Goal: Use online tool/utility: Utilize a website feature to perform a specific function

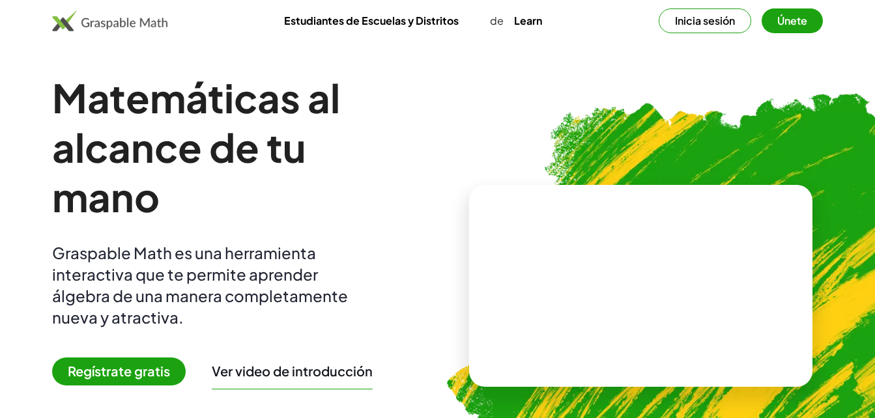
click at [123, 373] on span "Regístrate gratis" at bounding box center [119, 372] width 134 height 28
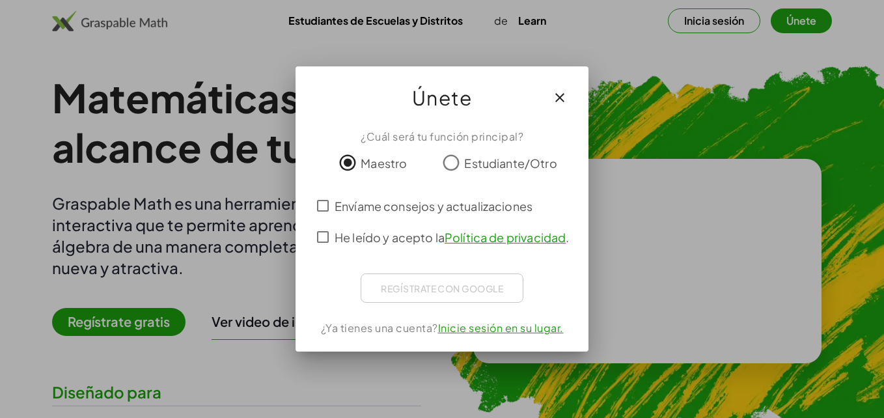
click at [469, 240] on link "Política de privacidad" at bounding box center [505, 237] width 121 height 15
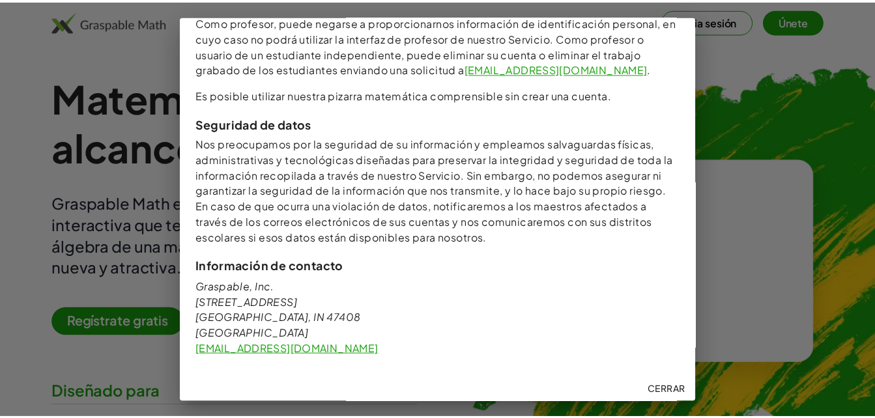
scroll to position [1511, 0]
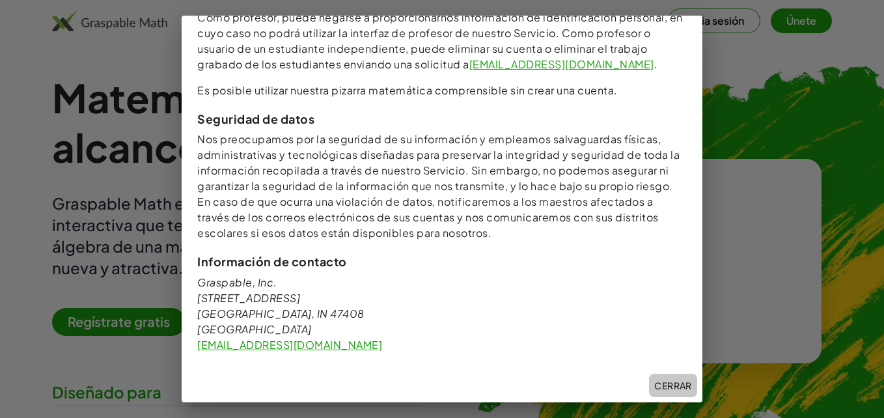
click at [661, 388] on font "Cerrar" at bounding box center [673, 386] width 38 height 12
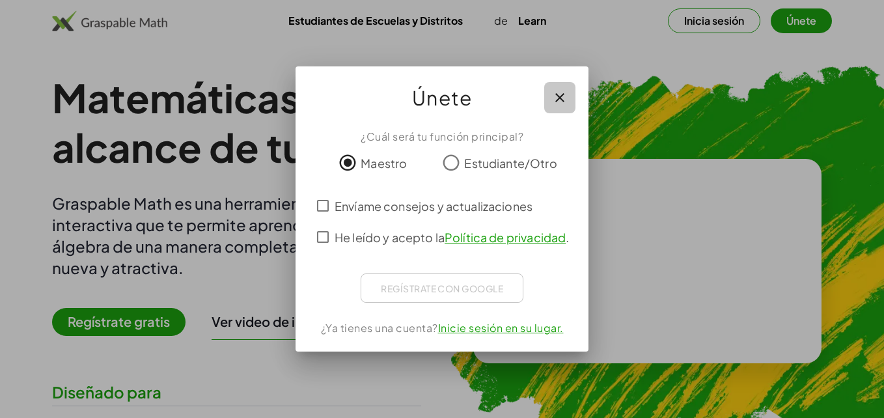
click at [561, 97] on icon "button" at bounding box center [560, 98] width 16 height 16
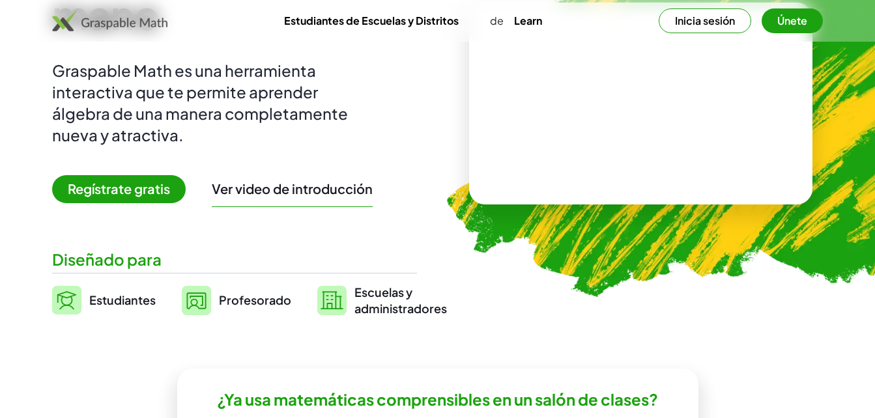
scroll to position [208, 0]
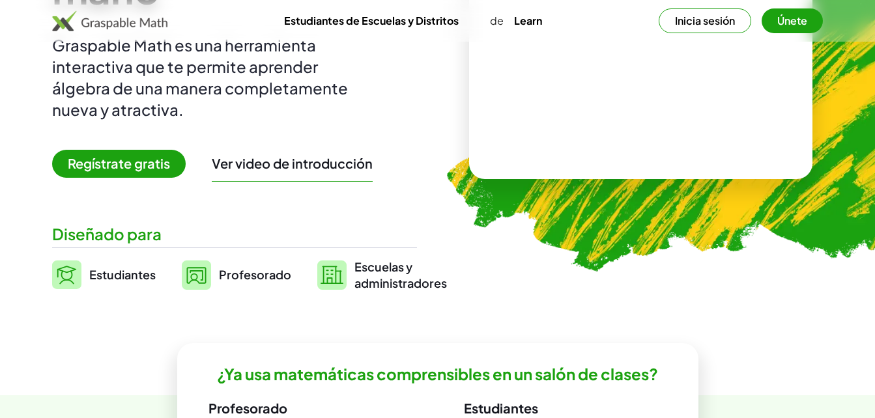
click at [249, 277] on span "Profesorado" at bounding box center [255, 274] width 72 height 15
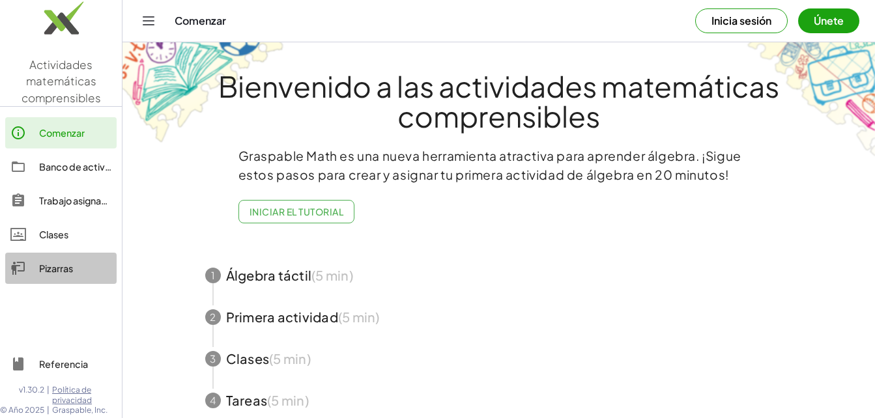
click at [48, 264] on div "Pizarras" at bounding box center [75, 268] width 72 height 16
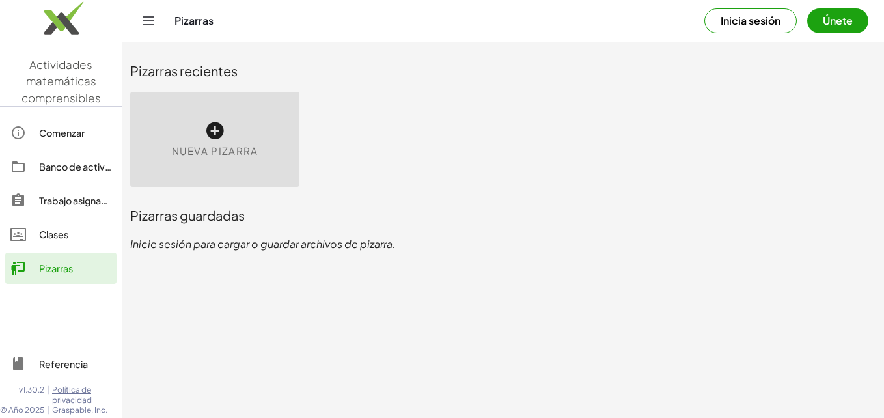
click at [216, 132] on icon at bounding box center [214, 130] width 21 height 21
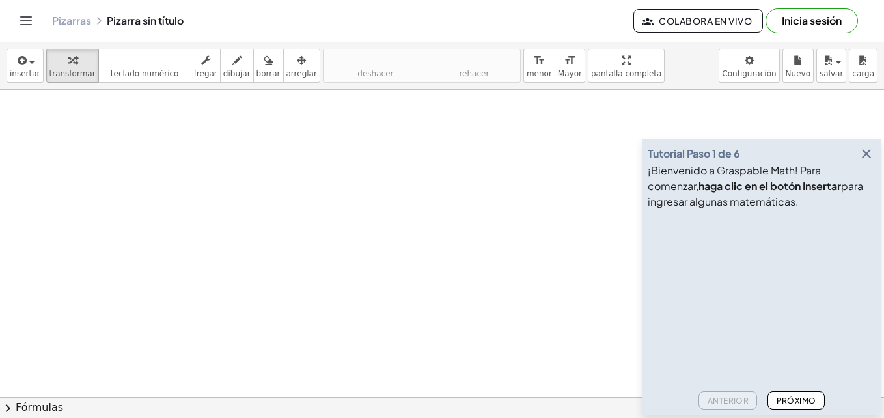
click at [782, 404] on font "Próximo" at bounding box center [796, 401] width 40 height 10
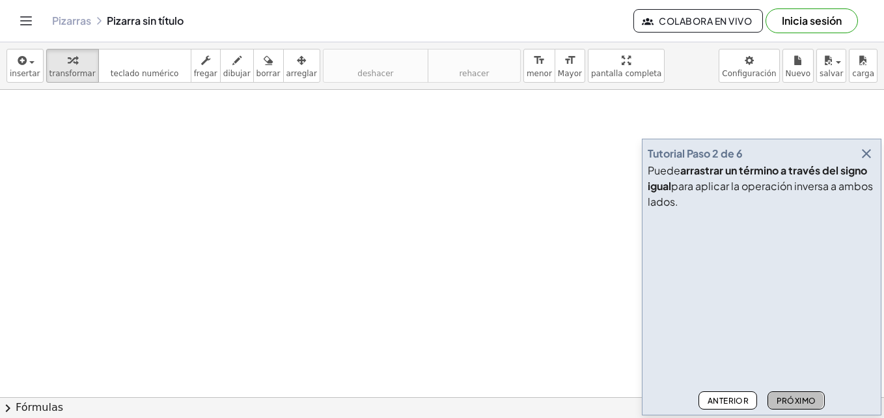
click at [782, 404] on font "Próximo" at bounding box center [796, 401] width 40 height 10
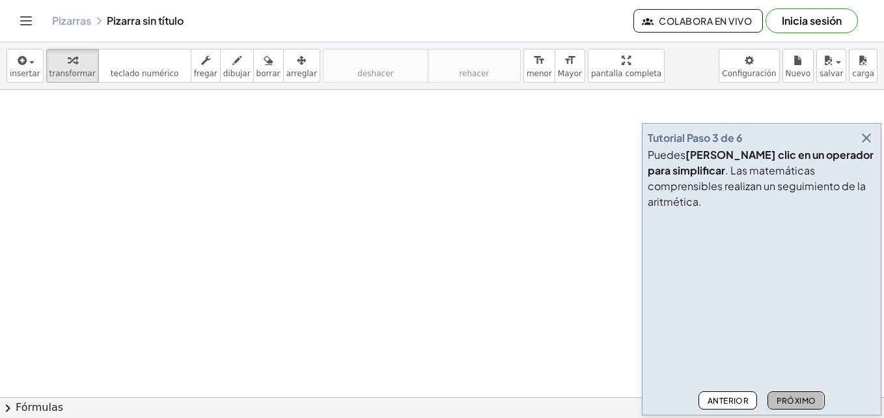
click at [782, 404] on font "Próximo" at bounding box center [796, 401] width 40 height 10
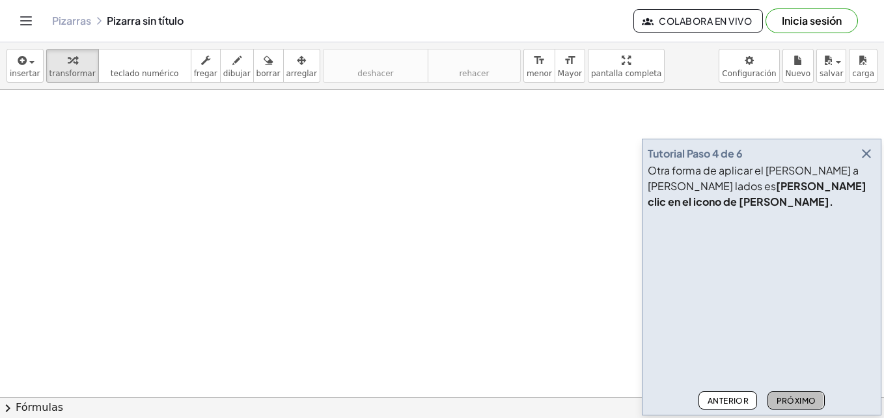
click at [782, 404] on font "Próximo" at bounding box center [796, 401] width 40 height 10
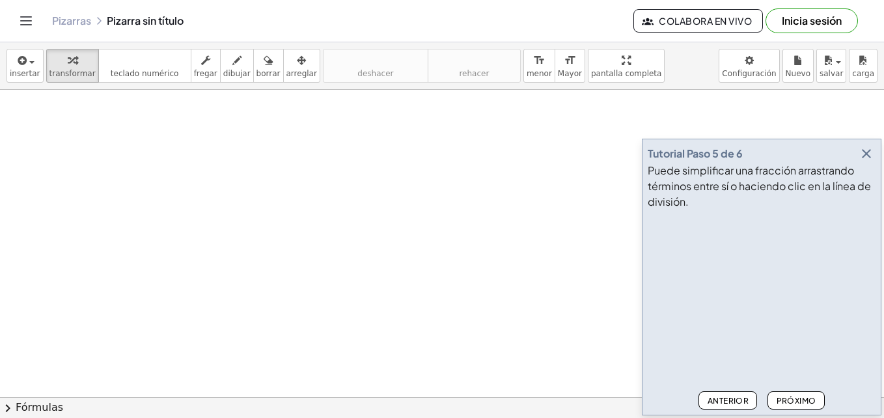
click at [798, 393] on button "Próximo" at bounding box center [796, 400] width 57 height 18
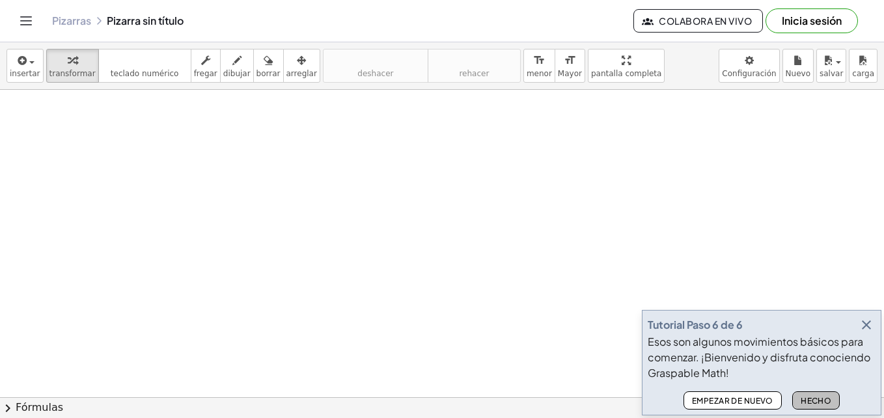
click at [804, 397] on font "Hecho" at bounding box center [816, 401] width 31 height 10
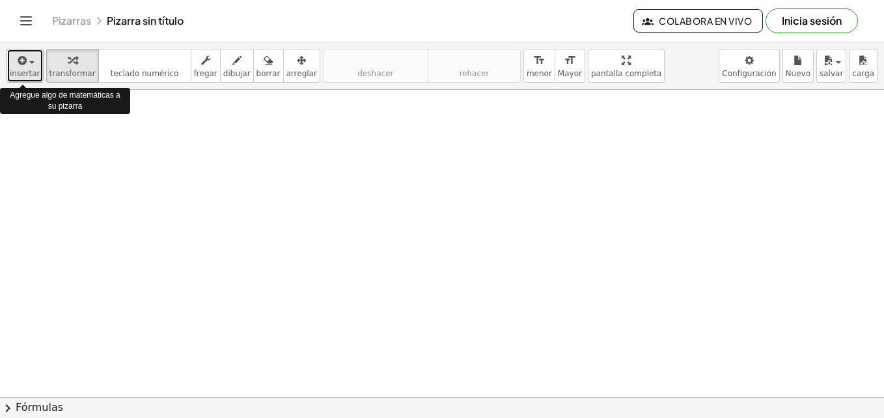
click at [28, 74] on span "insertar" at bounding box center [25, 73] width 31 height 9
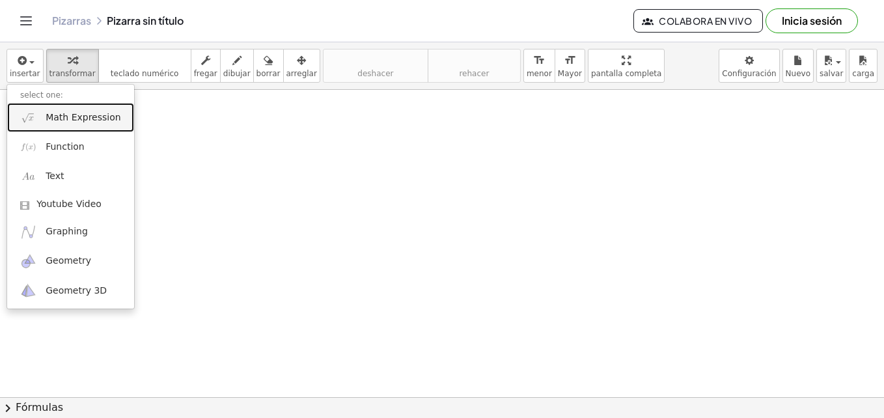
click at [82, 125] on link "Math Expression" at bounding box center [70, 117] width 127 height 29
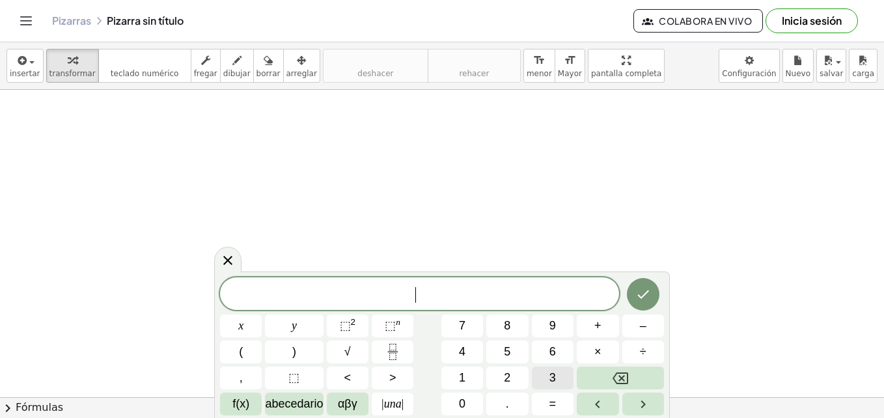
click at [552, 374] on span "3" at bounding box center [553, 378] width 7 height 18
click at [639, 346] on button "÷" at bounding box center [644, 352] width 42 height 23
click at [459, 352] on span "4" at bounding box center [462, 352] width 7 height 18
click at [597, 330] on span "+" at bounding box center [598, 326] width 7 height 18
click at [636, 354] on div "3 ÷ 4 + ​ x y ⬚ 2 ⬚ n 7 8 9 + – ( ) √ 4 5 6 × ÷ , ⬚ < > 1 2 3 f(x) abecedario α…" at bounding box center [442, 346] width 444 height 138
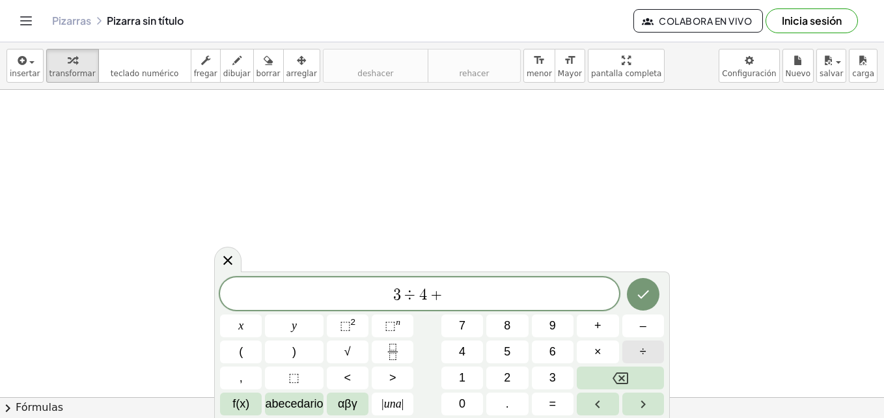
click at [636, 354] on button "÷" at bounding box center [644, 352] width 42 height 23
click at [514, 380] on button "2" at bounding box center [507, 378] width 42 height 23
click at [642, 290] on icon "Hecho" at bounding box center [644, 295] width 16 height 16
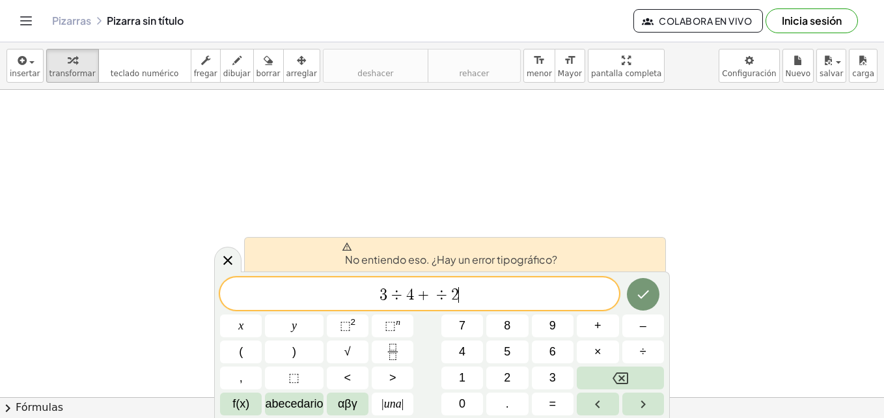
click at [497, 294] on span "3 ÷ 4 + ÷ 2 ​" at bounding box center [419, 295] width 399 height 18
click at [433, 296] on span "÷" at bounding box center [442, 295] width 19 height 16
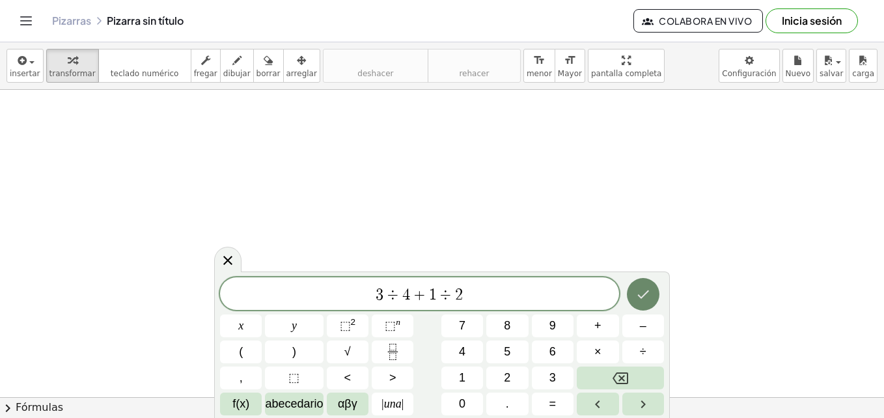
click at [640, 284] on button "Hecho" at bounding box center [643, 294] width 33 height 33
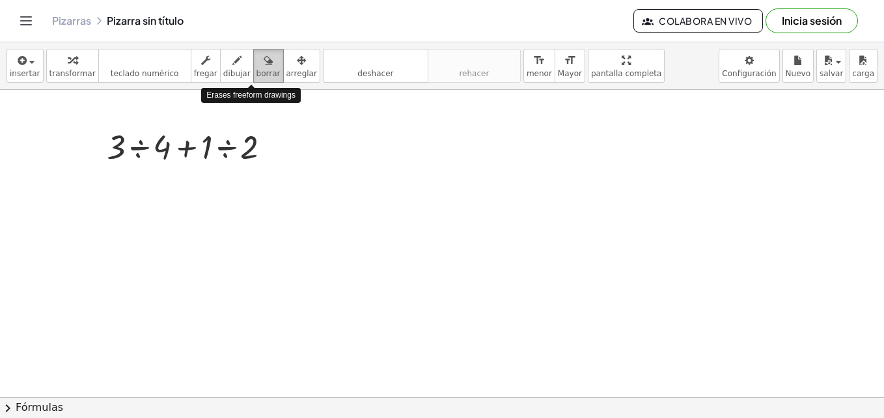
click at [257, 70] on span "borrar" at bounding box center [269, 73] width 24 height 9
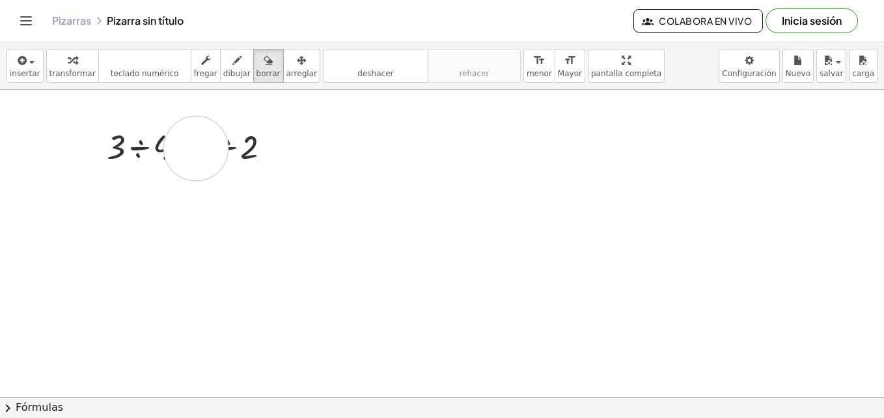
click at [196, 148] on div at bounding box center [442, 397] width 884 height 615
drag, startPoint x: 273, startPoint y: 146, endPoint x: 85, endPoint y: 143, distance: 187.6
click at [85, 143] on div at bounding box center [442, 397] width 884 height 615
drag, startPoint x: 257, startPoint y: 148, endPoint x: 130, endPoint y: 142, distance: 126.5
click at [130, 142] on div at bounding box center [442, 397] width 884 height 615
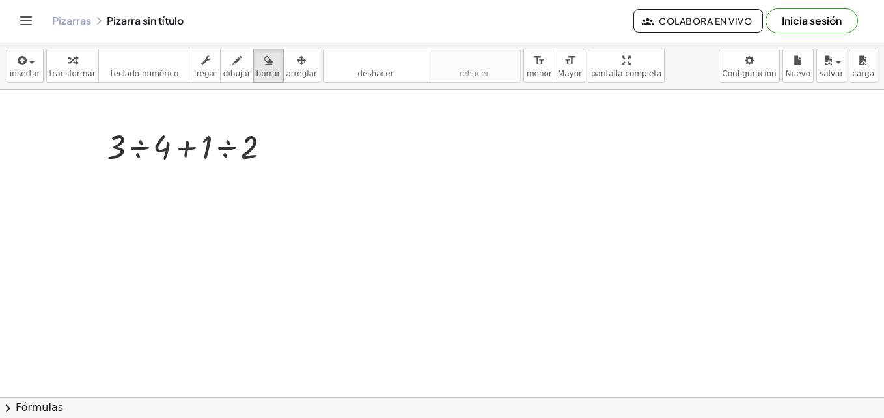
click at [123, 147] on div at bounding box center [442, 397] width 884 height 615
drag, startPoint x: 123, startPoint y: 147, endPoint x: 119, endPoint y: 126, distance: 20.6
click at [119, 126] on div at bounding box center [442, 397] width 884 height 615
click at [261, 144] on div at bounding box center [442, 397] width 884 height 615
drag, startPoint x: 260, startPoint y: 145, endPoint x: 210, endPoint y: 145, distance: 49.5
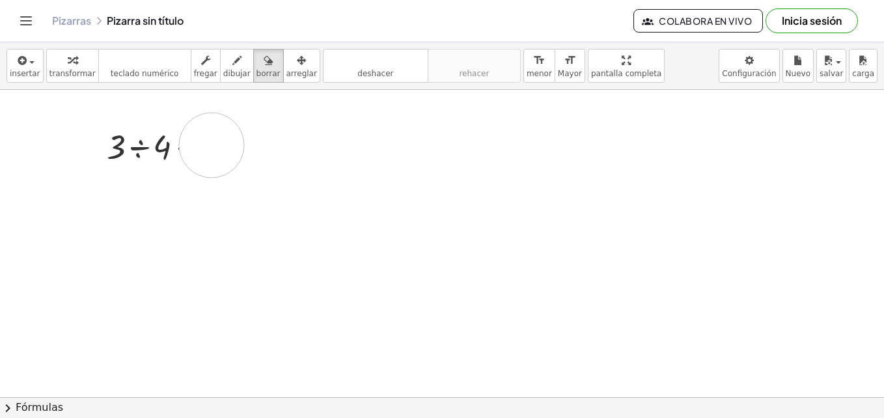
click at [210, 145] on div at bounding box center [442, 397] width 884 height 615
drag, startPoint x: 259, startPoint y: 156, endPoint x: 255, endPoint y: 133, distance: 23.1
click at [255, 133] on div at bounding box center [442, 397] width 884 height 615
click at [177, 124] on div at bounding box center [442, 397] width 884 height 615
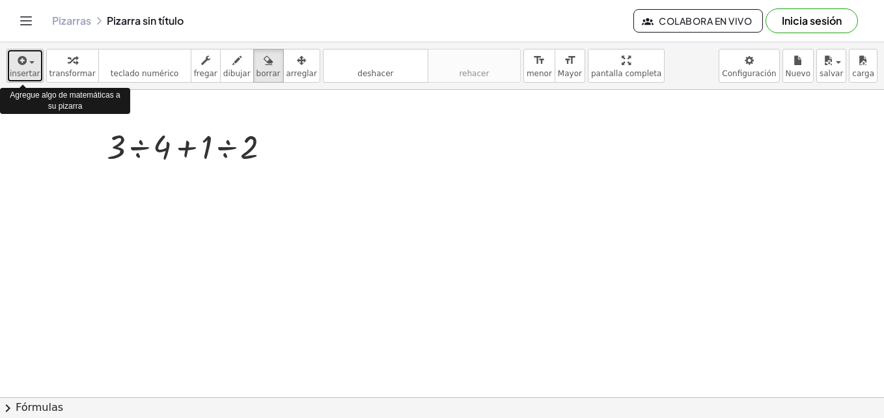
click at [27, 79] on button "insertar" at bounding box center [25, 66] width 37 height 34
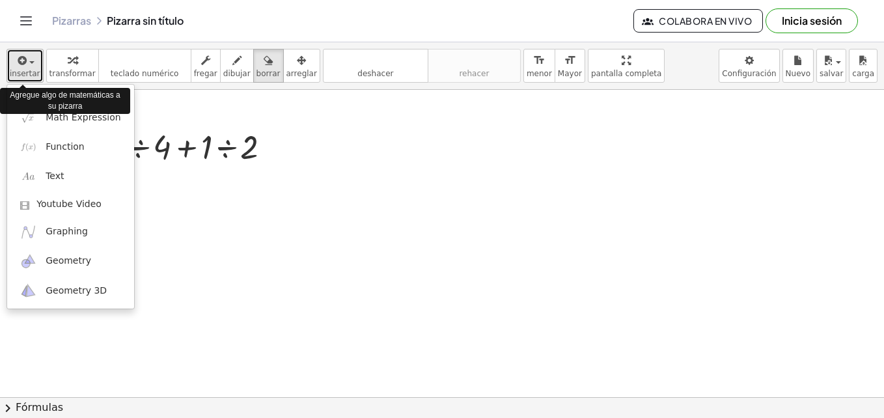
click at [27, 79] on button "insertar" at bounding box center [25, 66] width 37 height 34
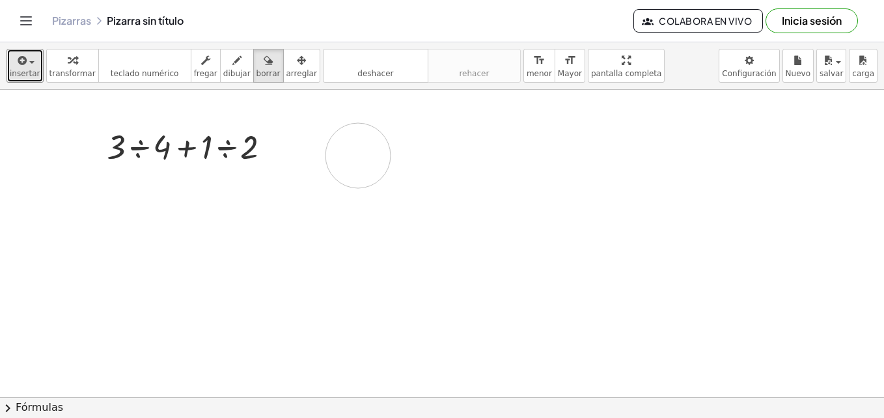
click at [358, 156] on div at bounding box center [442, 397] width 884 height 615
click at [348, 64] on icon "deshacer" at bounding box center [375, 61] width 99 height 16
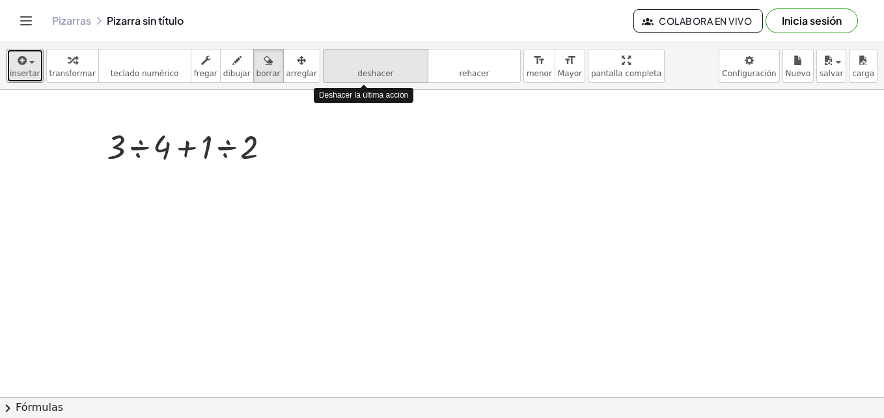
click at [348, 64] on icon "deshacer" at bounding box center [375, 61] width 99 height 16
click at [345, 64] on icon "deshacer" at bounding box center [375, 61] width 99 height 16
click at [359, 72] on span "deshacer" at bounding box center [376, 73] width 36 height 9
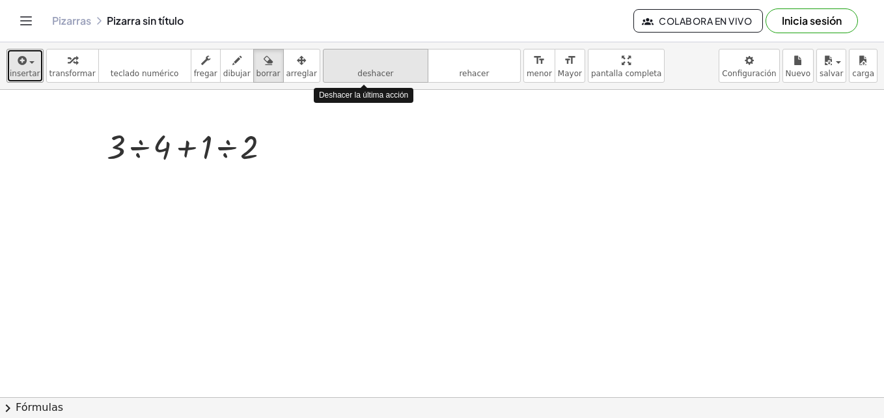
click at [359, 72] on span "deshacer" at bounding box center [376, 73] width 36 height 9
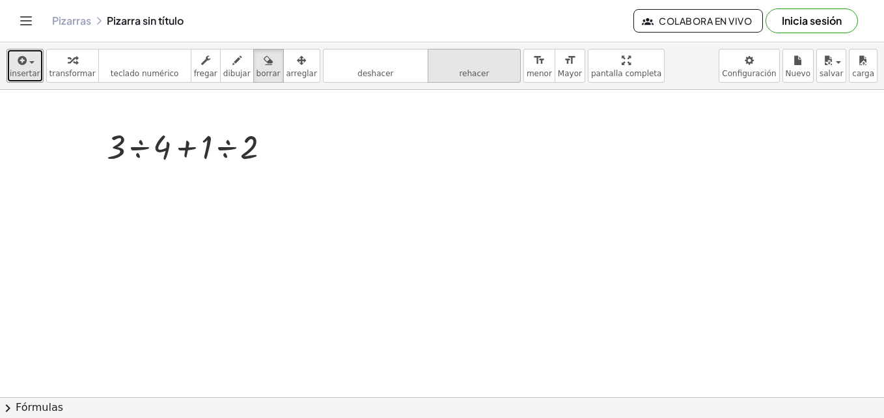
click at [459, 72] on span "rehacer" at bounding box center [474, 73] width 30 height 9
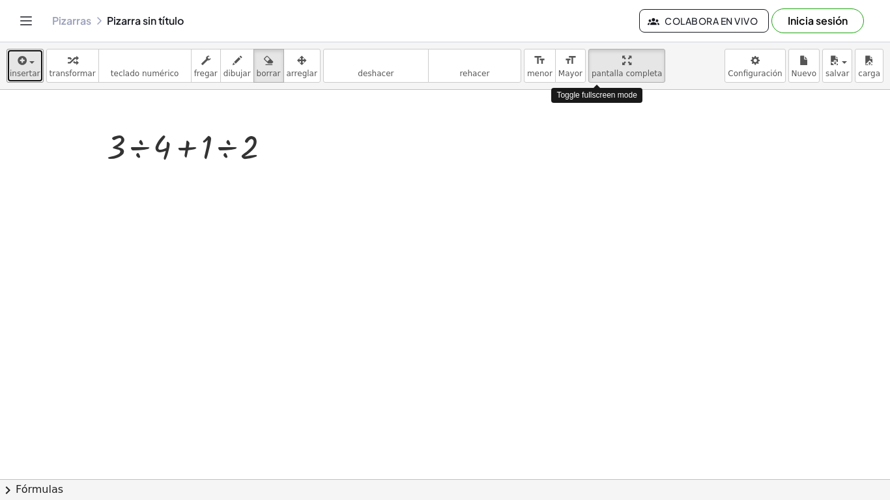
drag, startPoint x: 593, startPoint y: 68, endPoint x: 596, endPoint y: 116, distance: 48.3
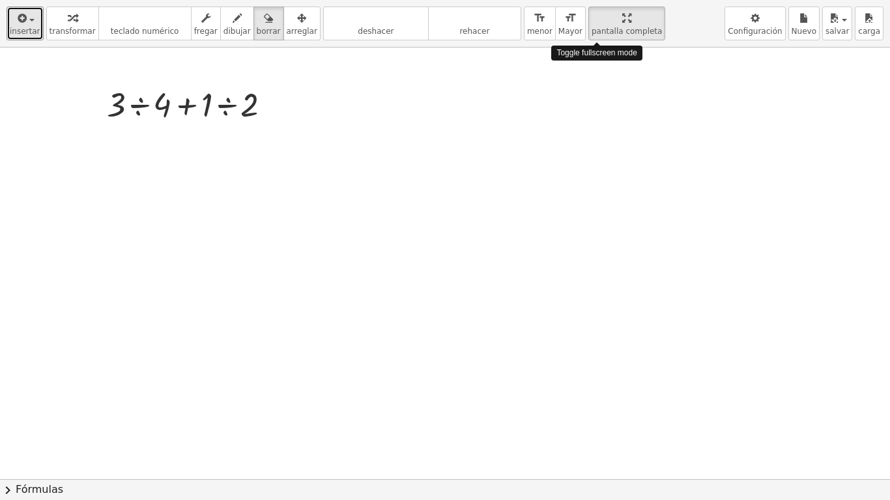
click at [596, 116] on div "insertar select one: Math Expression Function Text Youtube Video Graphing Geome…" at bounding box center [445, 250] width 890 height 500
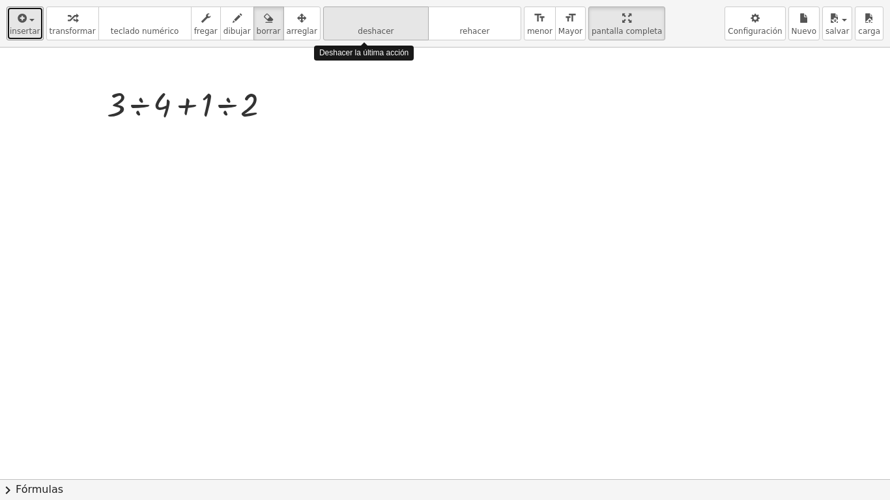
click at [358, 25] on button "deshacer deshacer" at bounding box center [375, 24] width 105 height 34
click at [348, 25] on icon "deshacer" at bounding box center [375, 18] width 99 height 16
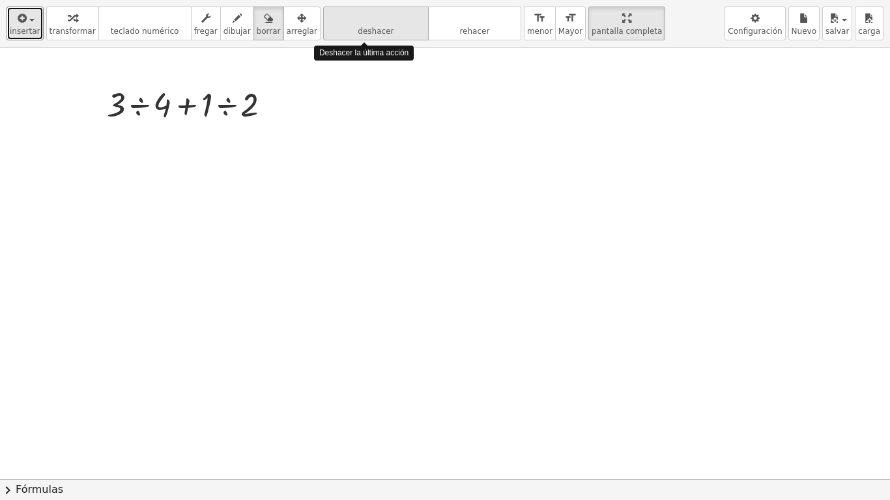
click at [348, 25] on icon "deshacer" at bounding box center [375, 18] width 99 height 16
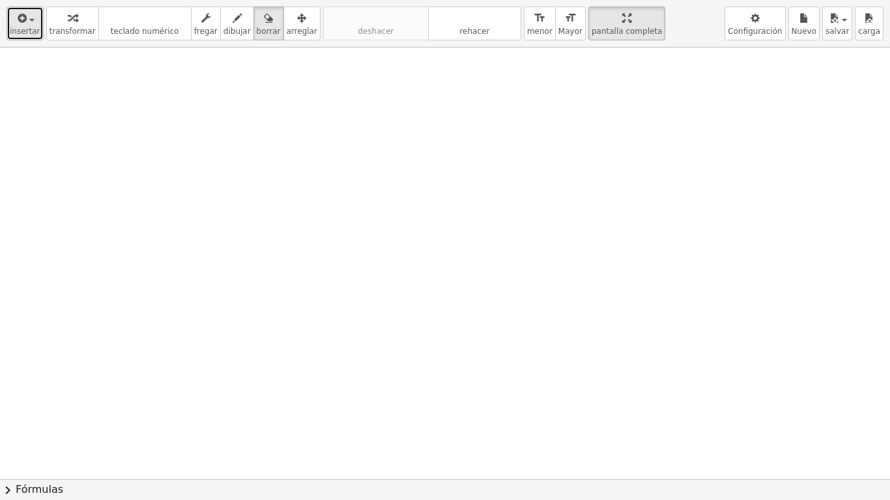
click at [30, 31] on span "insertar" at bounding box center [25, 31] width 31 height 9
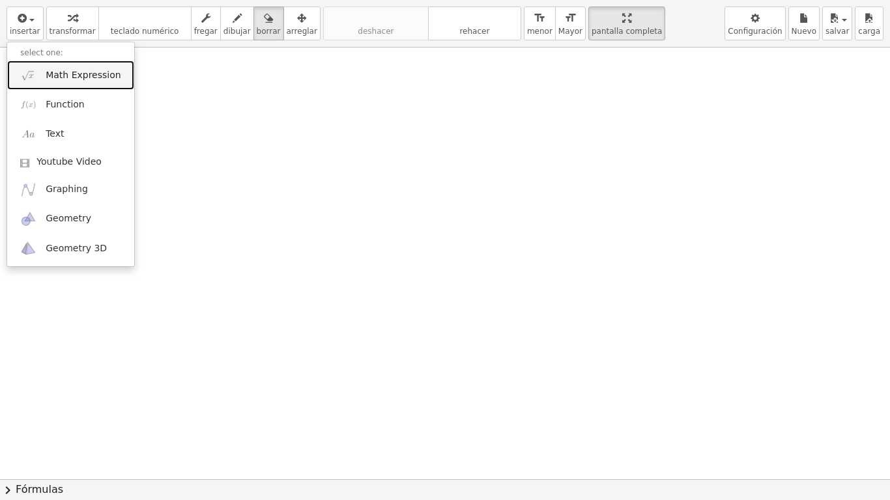
click at [69, 82] on link "Math Expression" at bounding box center [70, 75] width 127 height 29
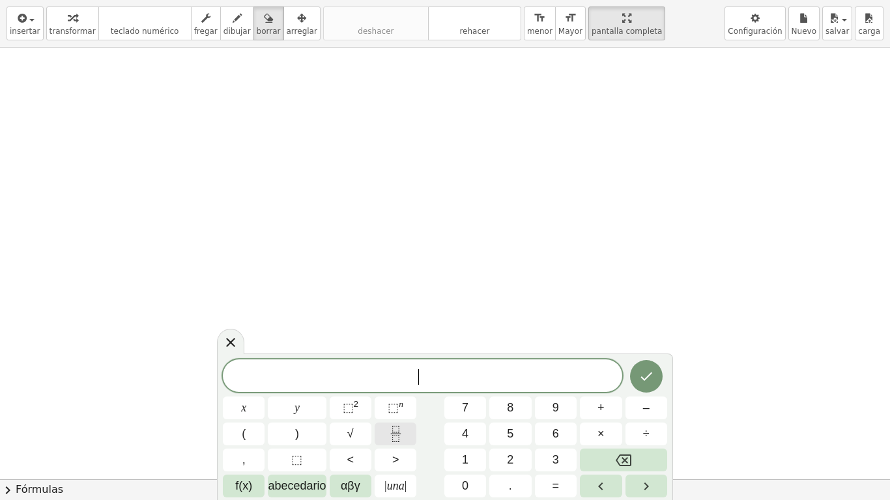
click at [389, 417] on icon "Fracción" at bounding box center [395, 434] width 16 height 16
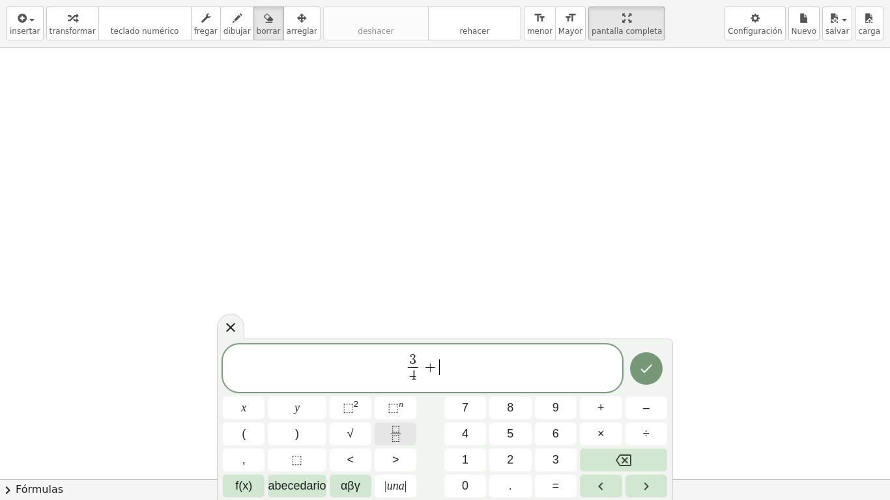
click at [396, 417] on icon "Fracción" at bounding box center [395, 434] width 16 height 16
click at [462, 417] on span "1" at bounding box center [465, 460] width 7 height 18
click at [440, 380] on span at bounding box center [439, 376] width 10 height 18
drag, startPoint x: 509, startPoint y: 471, endPoint x: 512, endPoint y: 458, distance: 13.4
click at [512, 417] on div "3 4 ​ + 1 ​ x y ⬚ 2 ⬚ n 7 8 9 + – ( ) √ 4 5 6 × ÷ , ⬚ < > 1 2 3 f(x) abecedario…" at bounding box center [445, 421] width 444 height 154
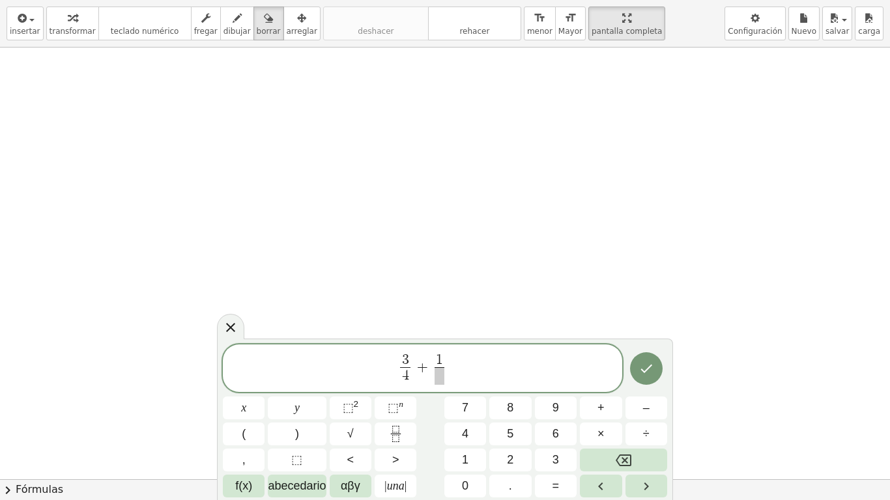
click at [441, 378] on span at bounding box center [439, 376] width 10 height 18
click at [515, 417] on button "2" at bounding box center [510, 460] width 42 height 23
click at [645, 367] on icon "Hecho" at bounding box center [646, 369] width 16 height 16
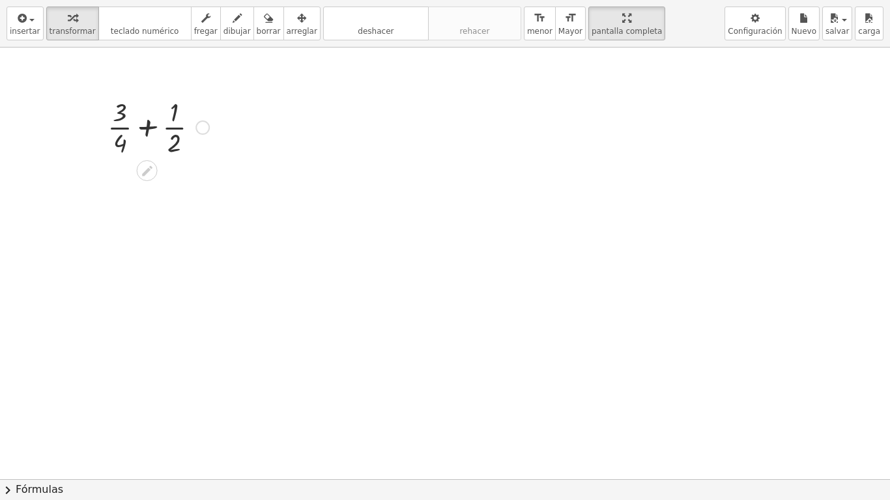
click at [204, 130] on div at bounding box center [202, 127] width 14 height 14
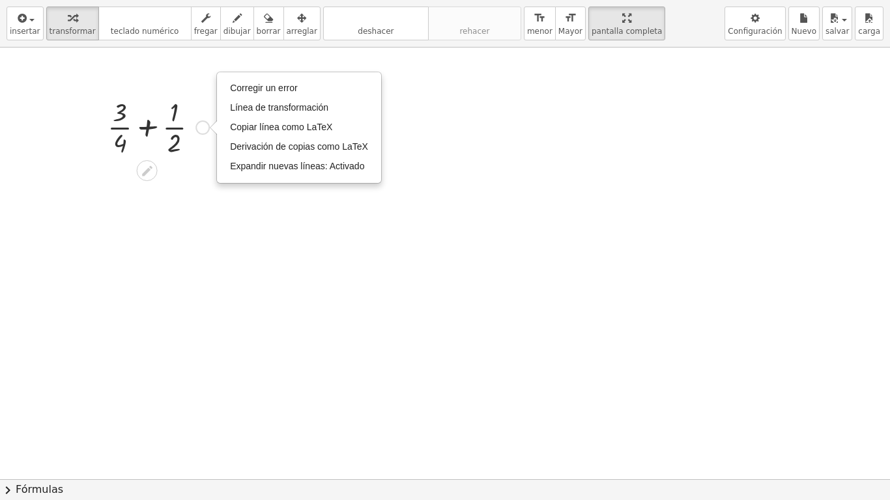
click at [154, 174] on icon at bounding box center [147, 171] width 14 height 14
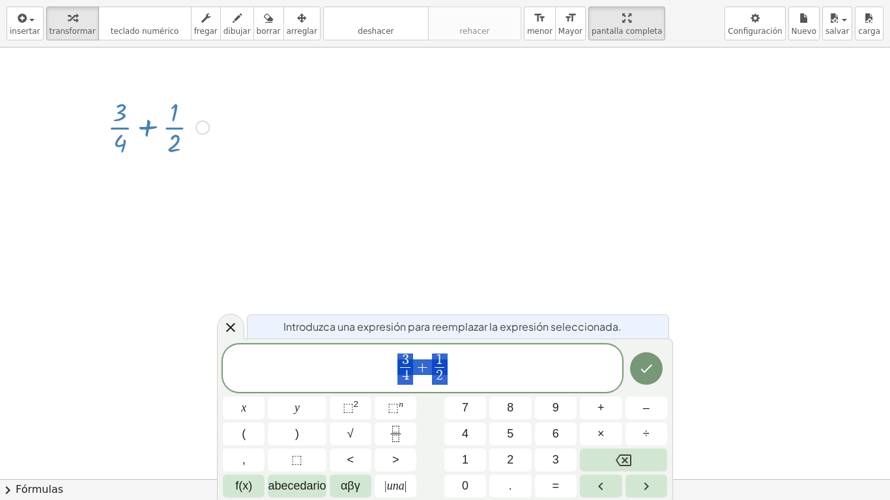
click at [373, 196] on div at bounding box center [445, 480] width 890 height 864
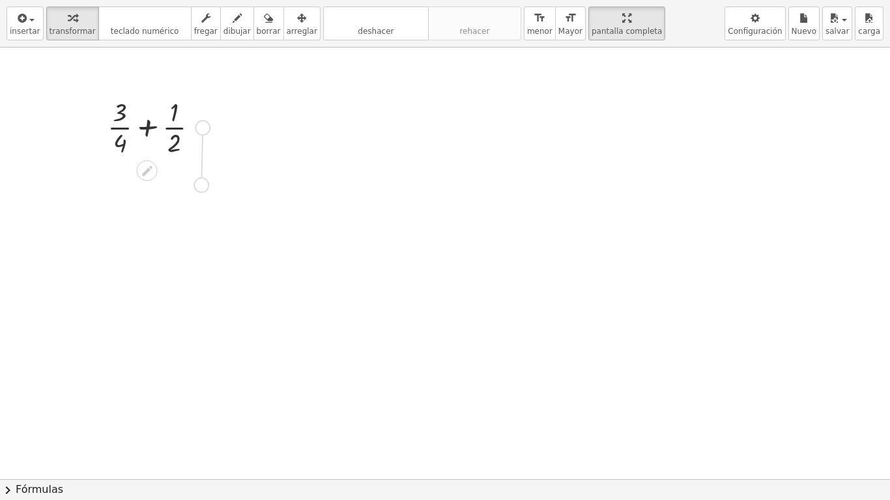
drag, startPoint x: 204, startPoint y: 128, endPoint x: 203, endPoint y: 191, distance: 63.2
click at [203, 191] on div "+ · 3 · 4 + · 1 · 2 Fix a mistake Transform line Copy line as LaTeX Copy deriva…" at bounding box center [445, 480] width 890 height 864
drag, startPoint x: 192, startPoint y: 182, endPoint x: 193, endPoint y: 253, distance: 71.6
click at [193, 253] on div "+ · 3 · 4 + · 1 · 2 Fix a mistake Transform line Copy line as LaTeX Copy deriva…" at bounding box center [445, 480] width 890 height 864
drag, startPoint x: 183, startPoint y: 238, endPoint x: 267, endPoint y: 235, distance: 84.1
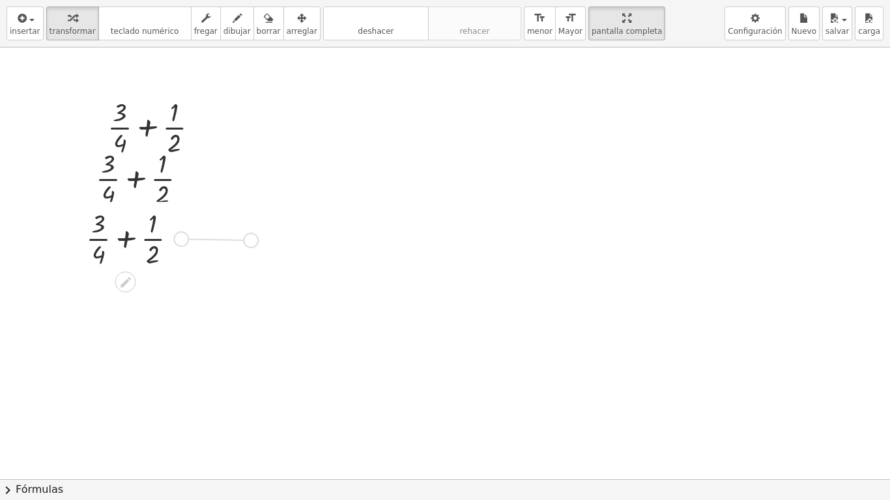
click at [267, 235] on div "+ · 3 · 4 + · 1 · 2 Fix a mistake Transform line Copy line as LaTeX Copy deriva…" at bounding box center [445, 480] width 890 height 864
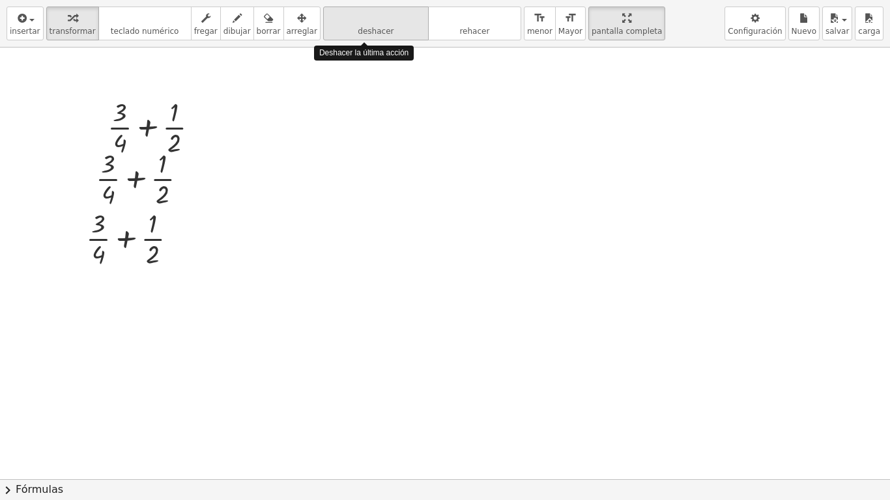
click at [374, 27] on button "deshacer deshacer" at bounding box center [375, 24] width 105 height 34
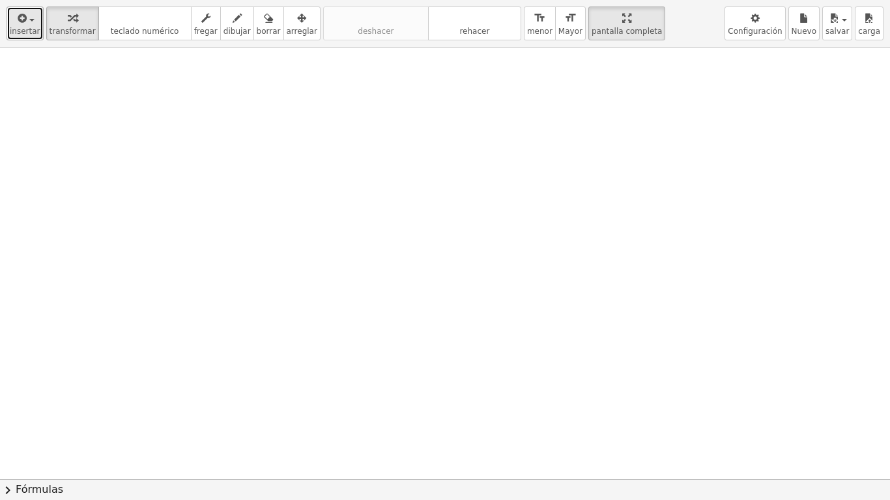
click at [19, 23] on icon "button" at bounding box center [22, 18] width 12 height 16
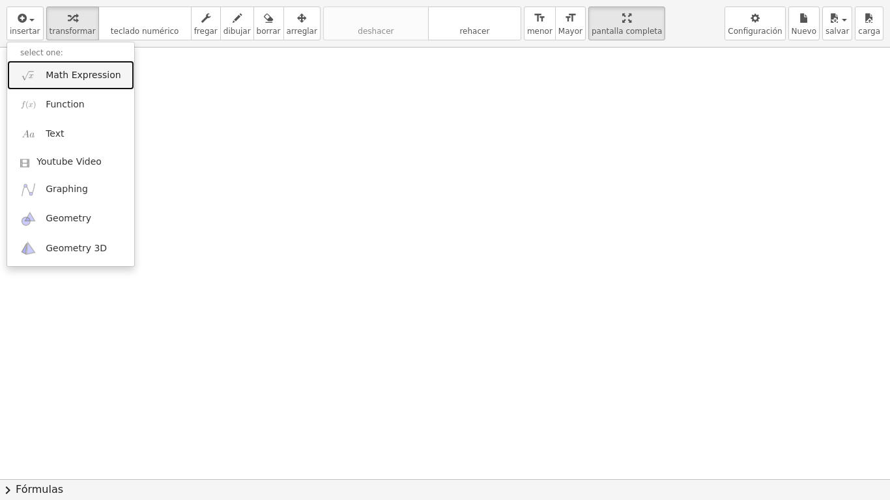
click at [89, 77] on span "Math Expression" at bounding box center [83, 75] width 75 height 13
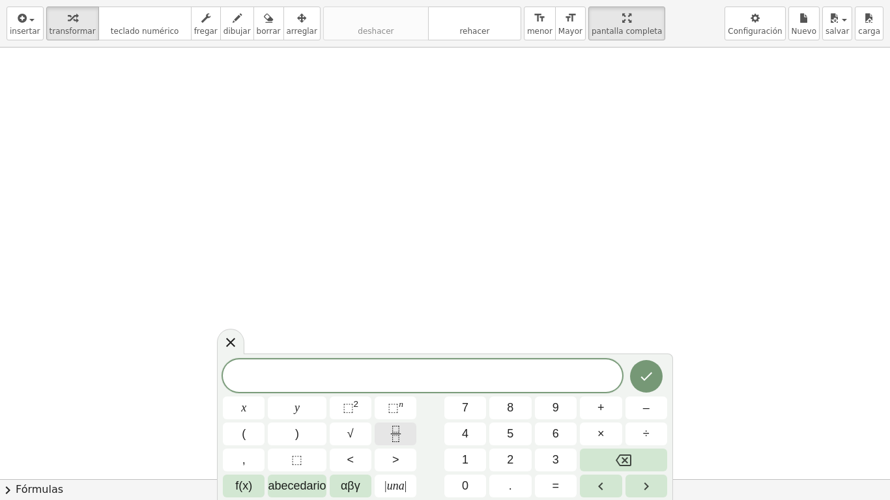
click at [399, 417] on icon "Fracción" at bounding box center [395, 434] width 16 height 16
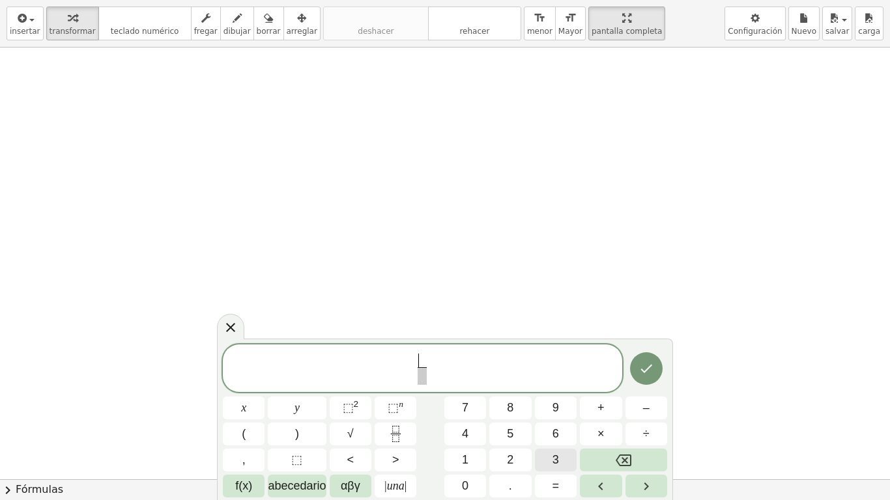
click at [552, 417] on span "3" at bounding box center [555, 460] width 7 height 18
click at [598, 406] on span "+" at bounding box center [600, 408] width 7 height 18
click at [395, 417] on icon "Fracción" at bounding box center [395, 434] width 16 height 16
click at [463, 417] on span "1" at bounding box center [465, 460] width 7 height 18
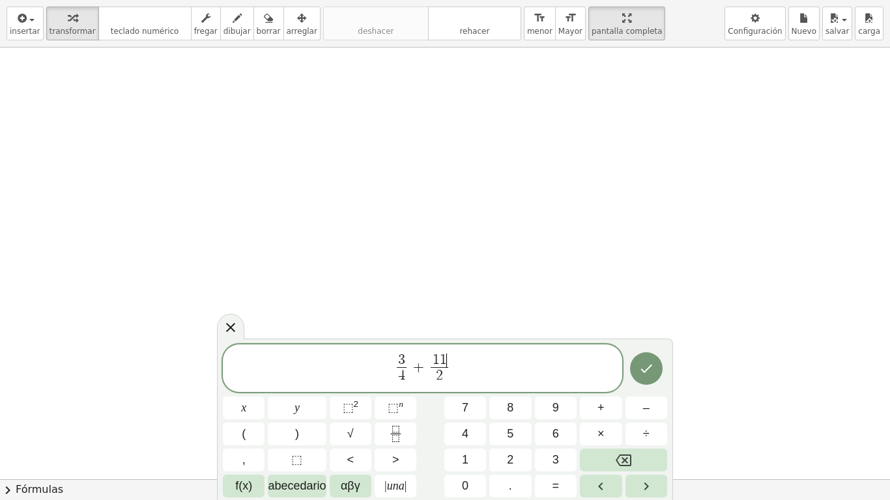
click at [445, 356] on span "1" at bounding box center [443, 360] width 7 height 14
click at [649, 363] on icon "Hecho" at bounding box center [646, 369] width 16 height 16
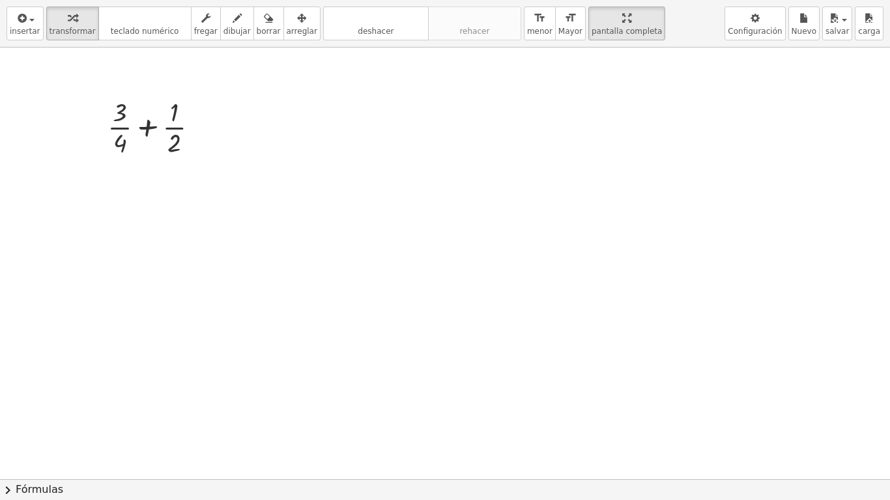
click at [649, 363] on div at bounding box center [445, 480] width 890 height 864
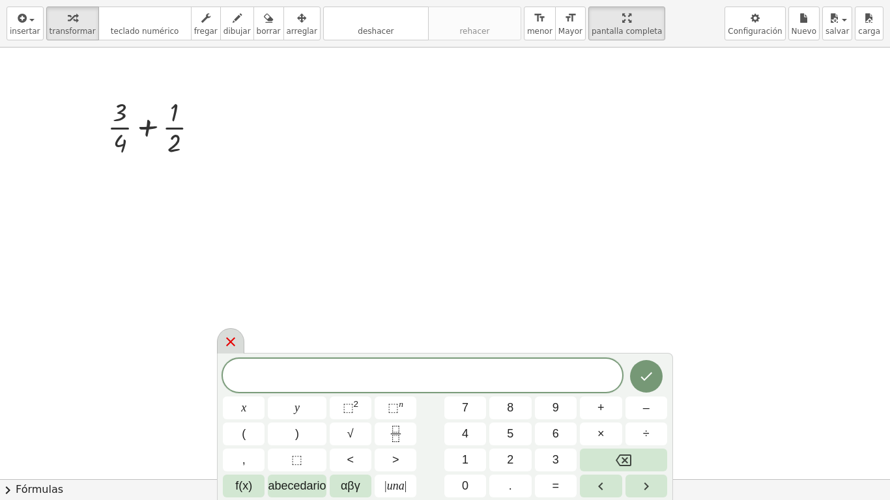
click at [236, 332] on div at bounding box center [230, 340] width 27 height 25
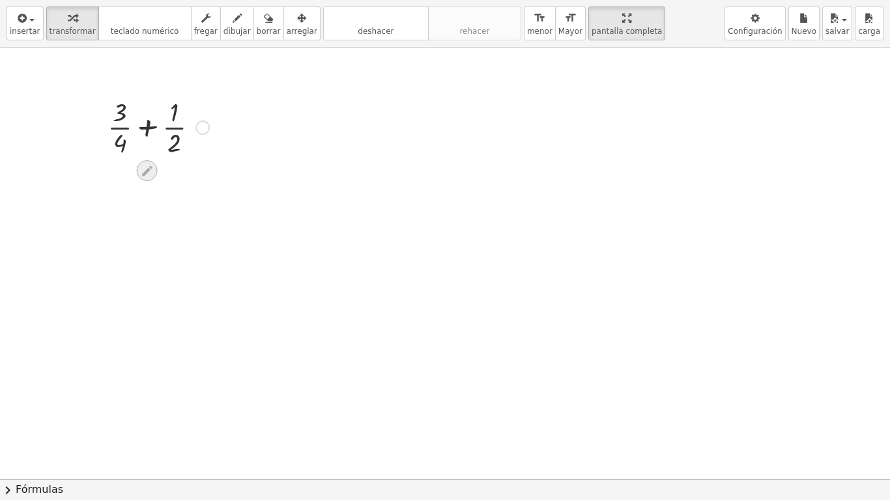
click at [145, 175] on icon at bounding box center [147, 170] width 10 height 10
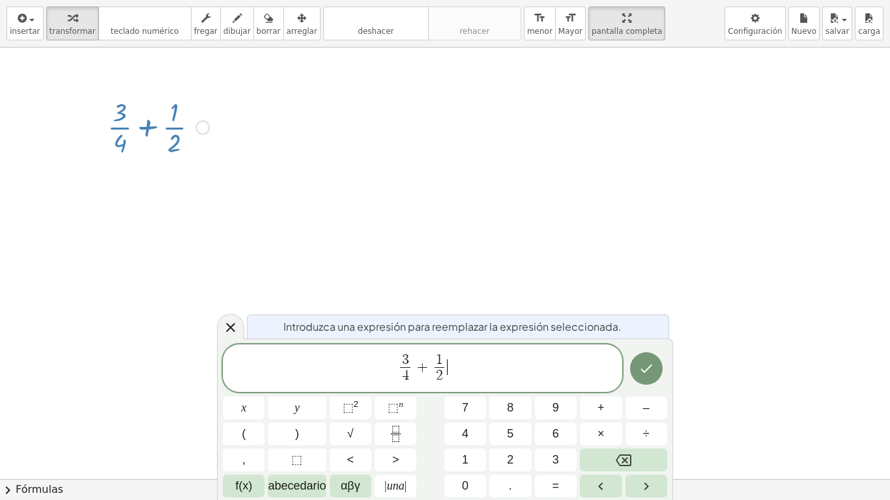
click at [493, 373] on span "3 4 ​ + 1 2 ​ ​" at bounding box center [422, 369] width 399 height 35
click at [553, 417] on span "=" at bounding box center [555, 486] width 7 height 18
click at [642, 367] on icon "Hecho" at bounding box center [646, 369] width 16 height 16
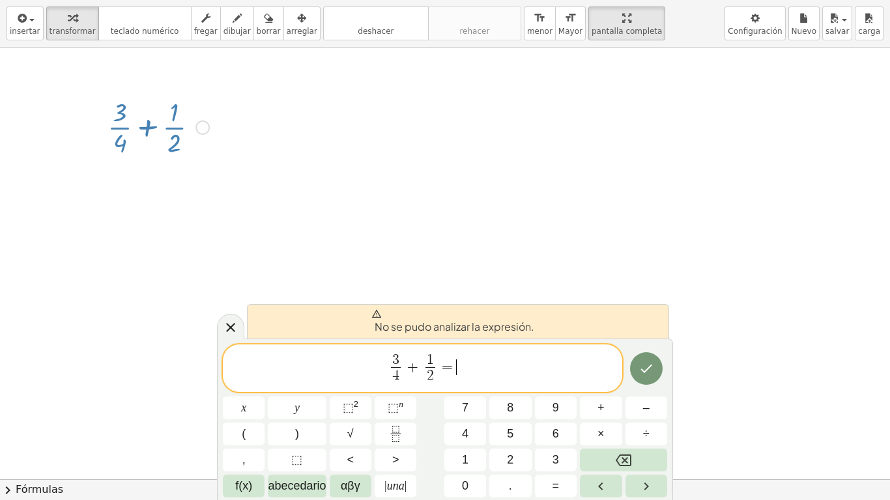
click at [508, 370] on span "3 4 ​ + 1 2 ​ = ​" at bounding box center [422, 369] width 399 height 35
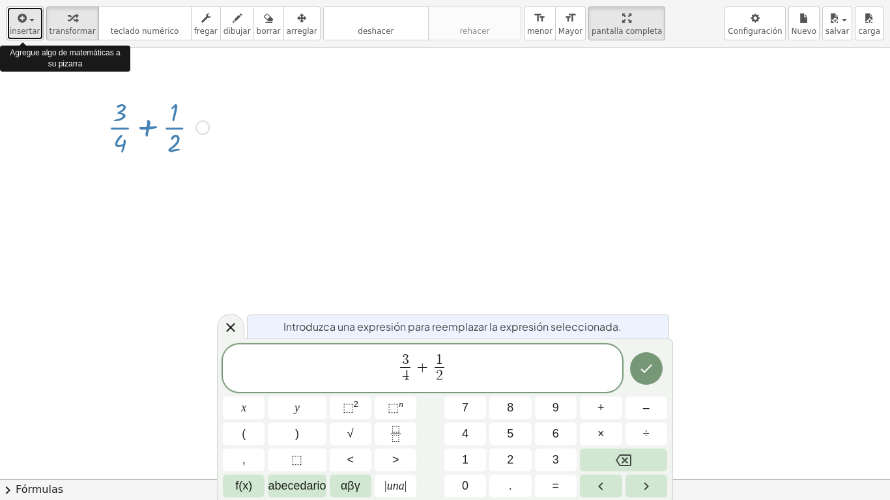
click at [29, 27] on span "insertar" at bounding box center [25, 31] width 31 height 9
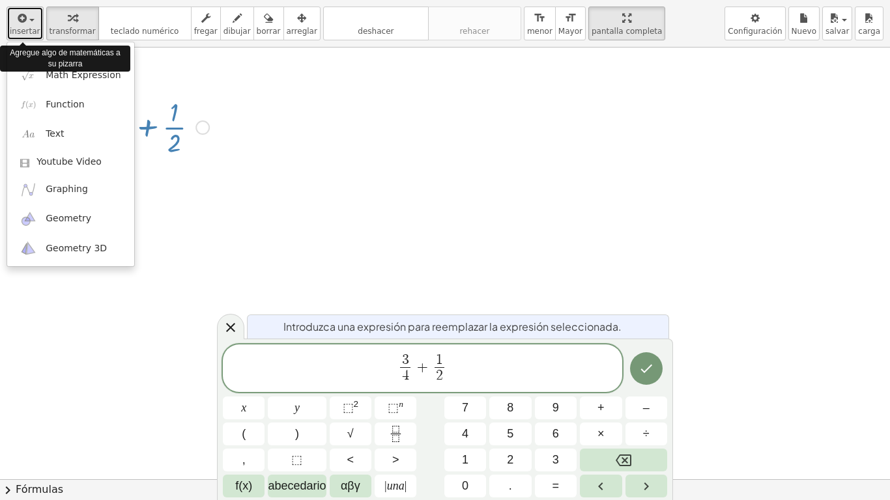
click at [29, 27] on span "insertar" at bounding box center [25, 31] width 31 height 9
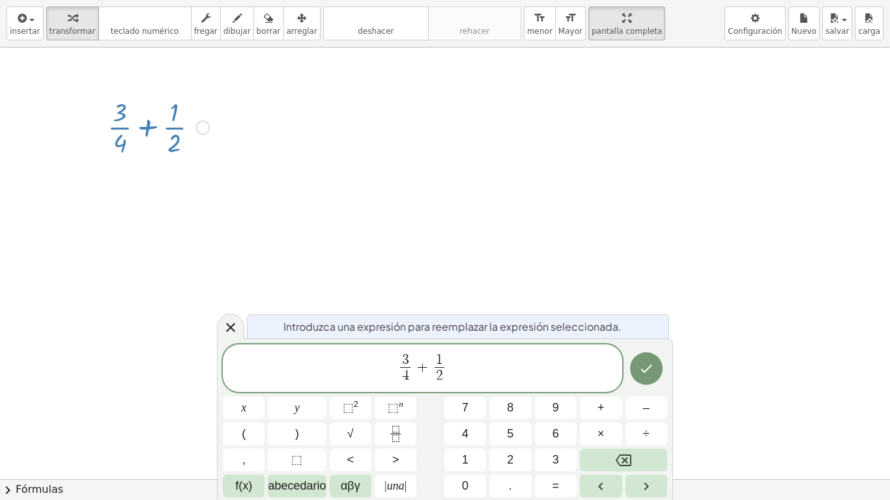
click at [477, 368] on span "3 4 ​ + 1 2 ​" at bounding box center [422, 369] width 399 height 35
click at [559, 417] on button "=" at bounding box center [556, 486] width 42 height 23
click at [391, 417] on button "Fracción" at bounding box center [395, 434] width 42 height 23
click at [647, 365] on icon "Hecho" at bounding box center [646, 369] width 16 height 16
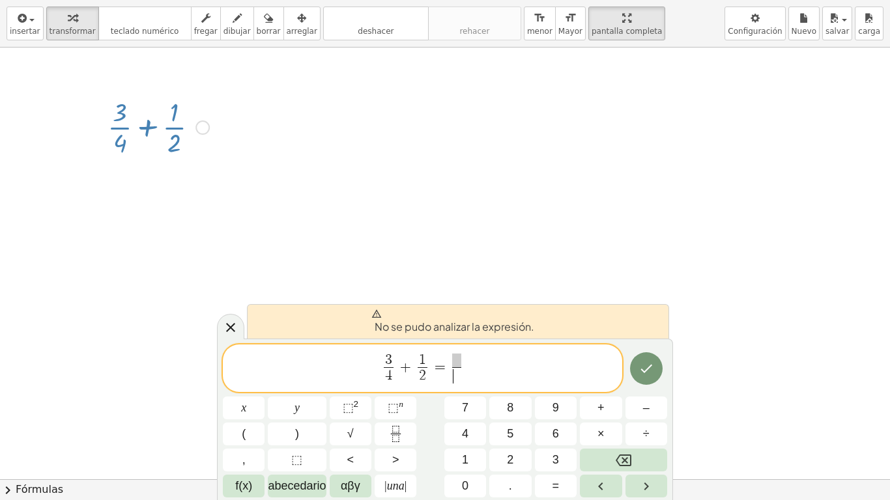
click at [457, 378] on span "​" at bounding box center [456, 376] width 9 height 18
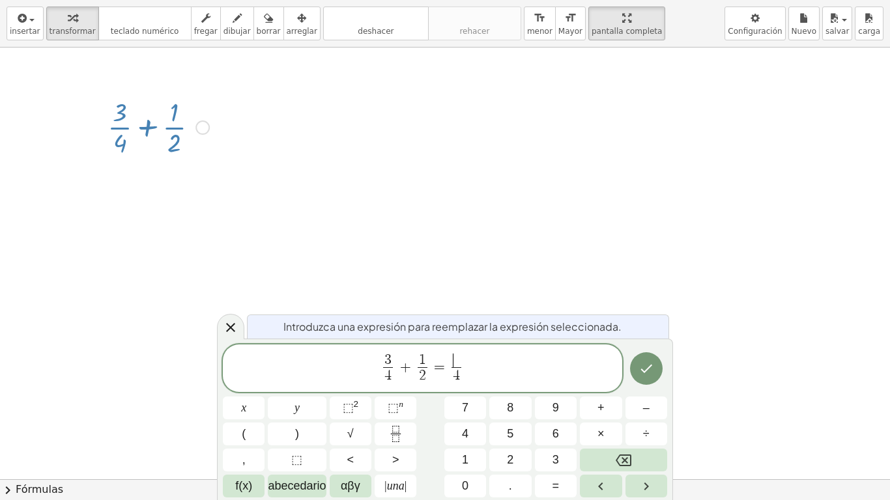
click at [457, 357] on span "​" at bounding box center [456, 361] width 10 height 14
click at [654, 367] on button "Hecho" at bounding box center [646, 368] width 33 height 33
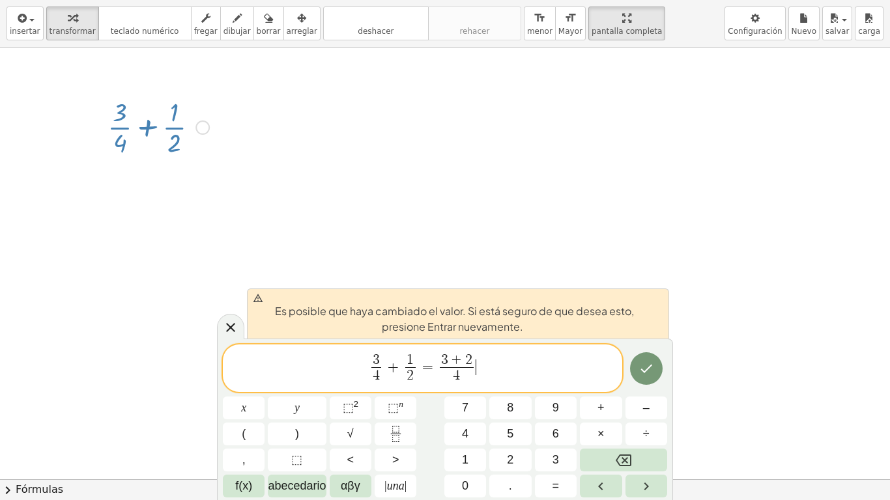
click at [478, 372] on span "3 4 ​ + 1 2 ​ = 3 + 2 4 ​ ​" at bounding box center [422, 369] width 399 height 35
click at [473, 361] on span "3 + 2 ​" at bounding box center [457, 361] width 34 height 14
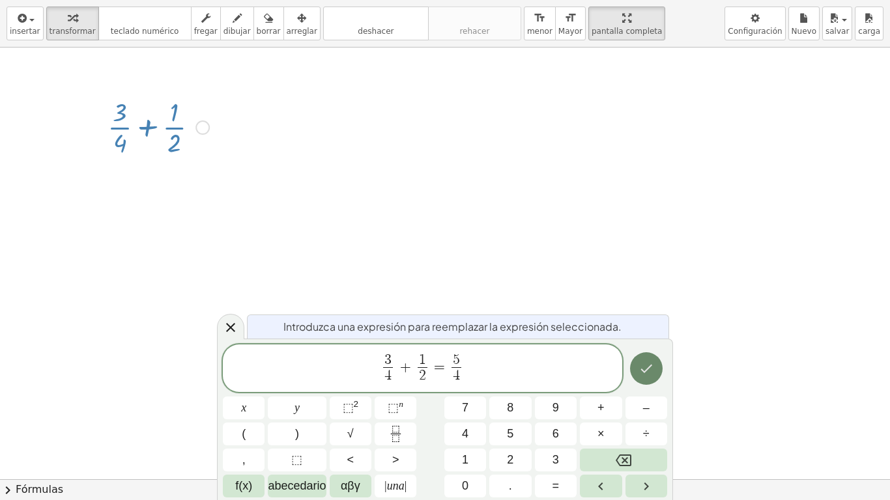
click at [649, 367] on icon "Hecho" at bounding box center [646, 369] width 16 height 16
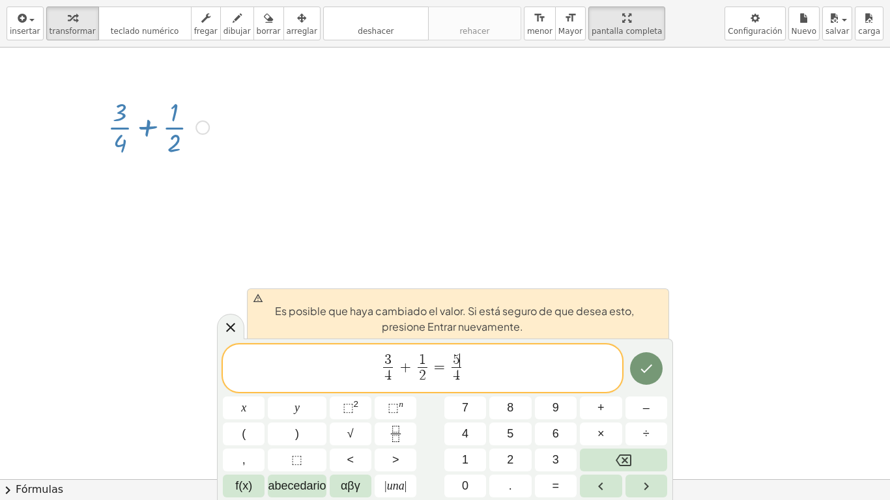
click at [496, 376] on span "3 4 ​ + 1 2 ​ = 5 ​ 4 ​" at bounding box center [422, 369] width 399 height 35
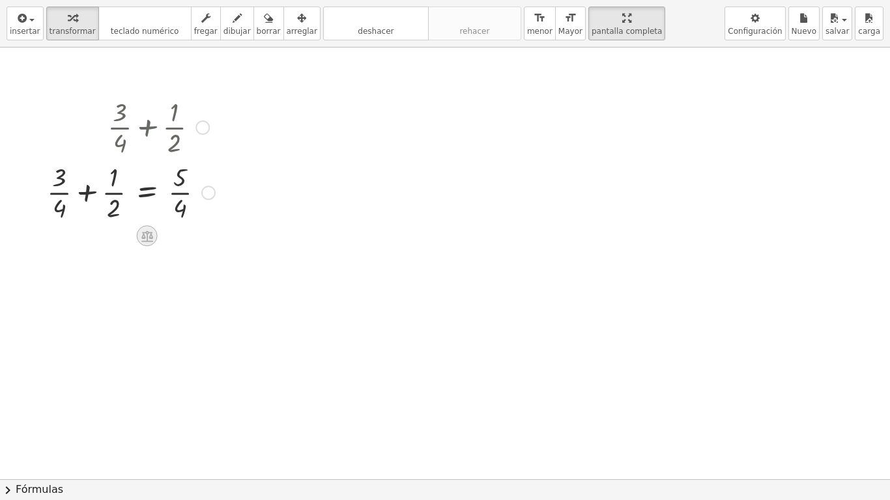
click at [146, 236] on icon at bounding box center [147, 236] width 14 height 14
click at [189, 201] on div at bounding box center [130, 191] width 181 height 65
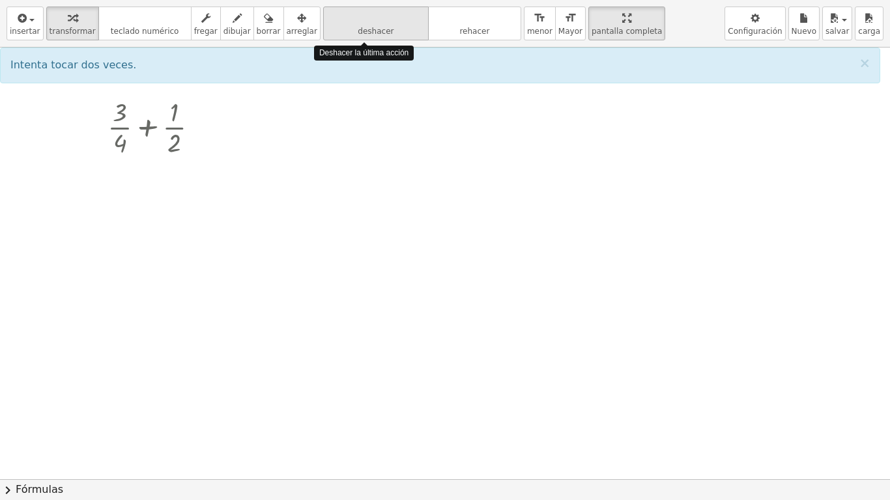
click at [352, 22] on icon "deshacer" at bounding box center [375, 18] width 99 height 16
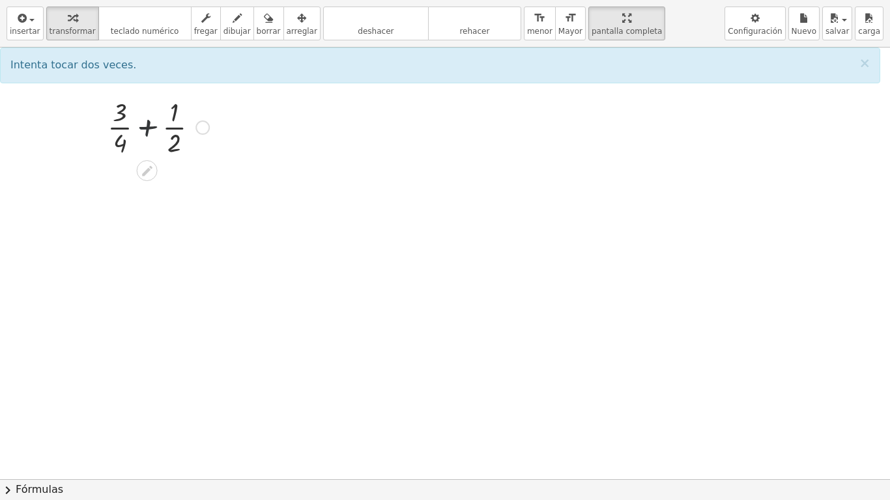
click at [135, 136] on div at bounding box center [158, 126] width 115 height 65
click at [151, 173] on icon at bounding box center [147, 171] width 14 height 14
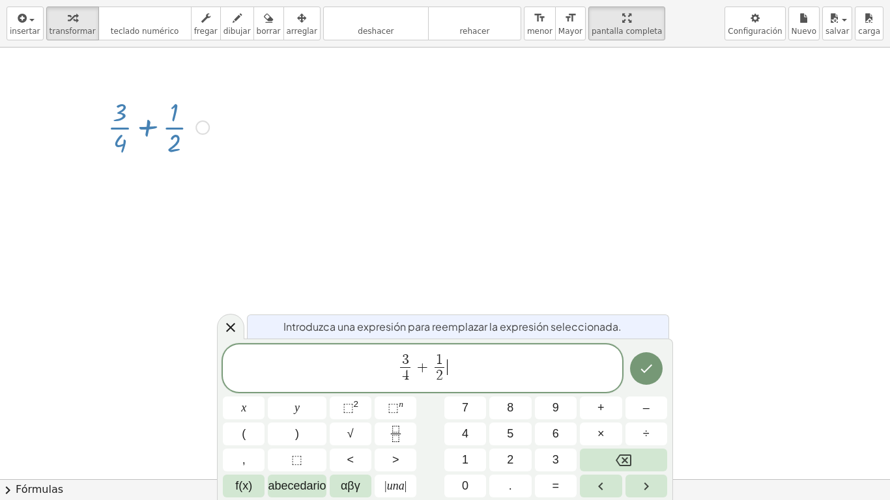
click at [466, 374] on span "3 4 ​ + 1 2 ​ ​" at bounding box center [422, 369] width 399 height 35
click at [400, 417] on icon "Fracción" at bounding box center [395, 434] width 16 height 16
click at [456, 374] on span "​" at bounding box center [457, 376] width 34 height 18
click at [644, 374] on icon "Hecho" at bounding box center [646, 369] width 16 height 16
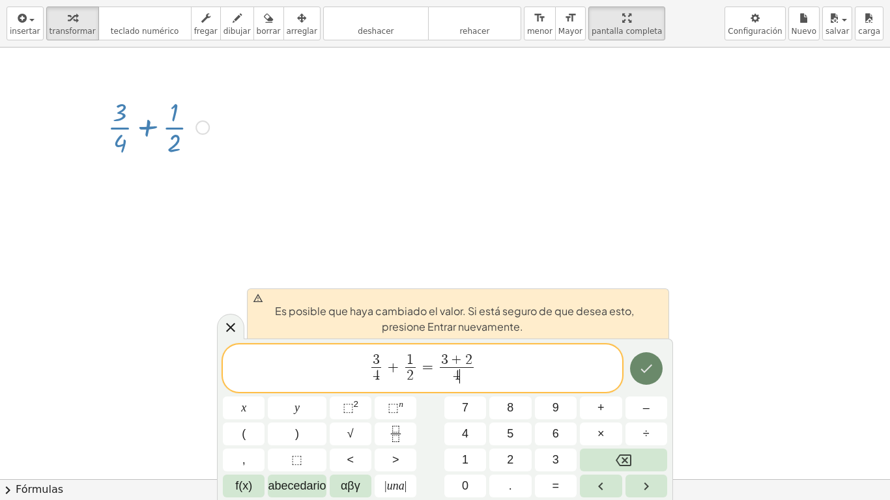
click at [644, 374] on icon "Hecho" at bounding box center [646, 369] width 16 height 16
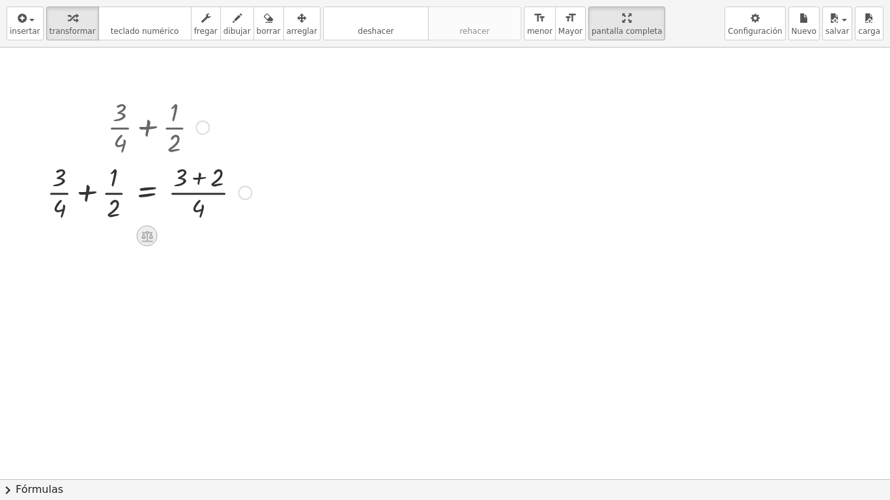
click at [152, 240] on icon at bounding box center [147, 236] width 12 height 11
click at [95, 238] on span "+" at bounding box center [95, 236] width 8 height 19
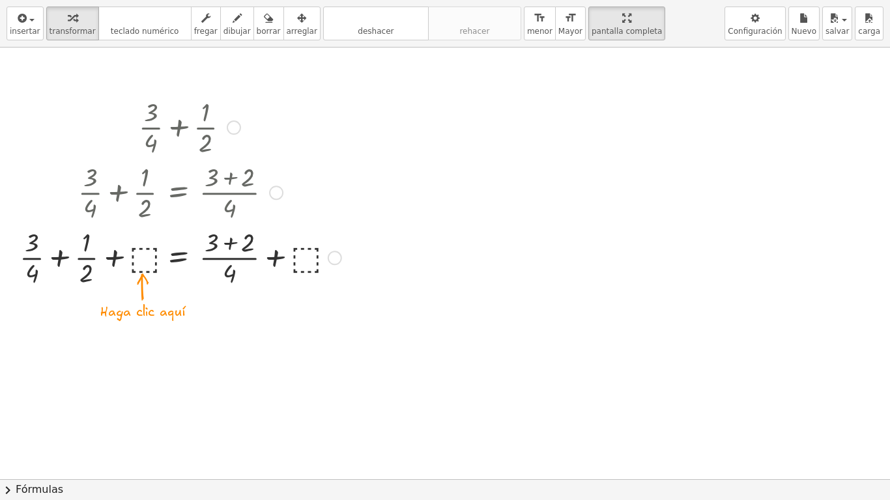
click at [143, 259] on div at bounding box center [180, 256] width 335 height 65
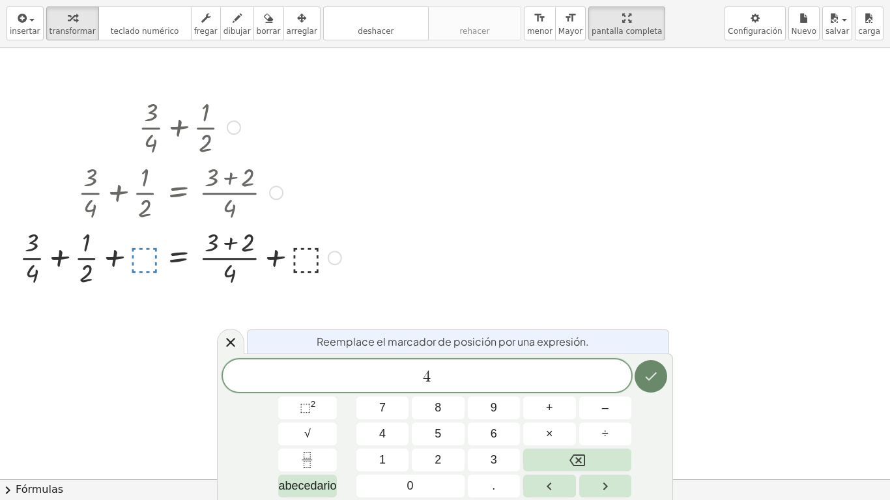
click at [650, 363] on button "Hecho" at bounding box center [650, 376] width 33 height 33
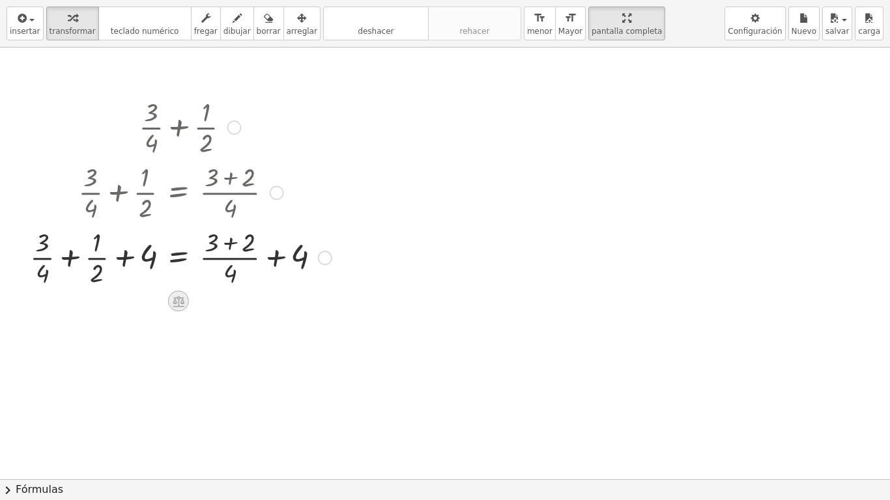
click at [177, 300] on icon at bounding box center [178, 301] width 14 height 14
click at [179, 300] on span "×" at bounding box center [179, 301] width 8 height 19
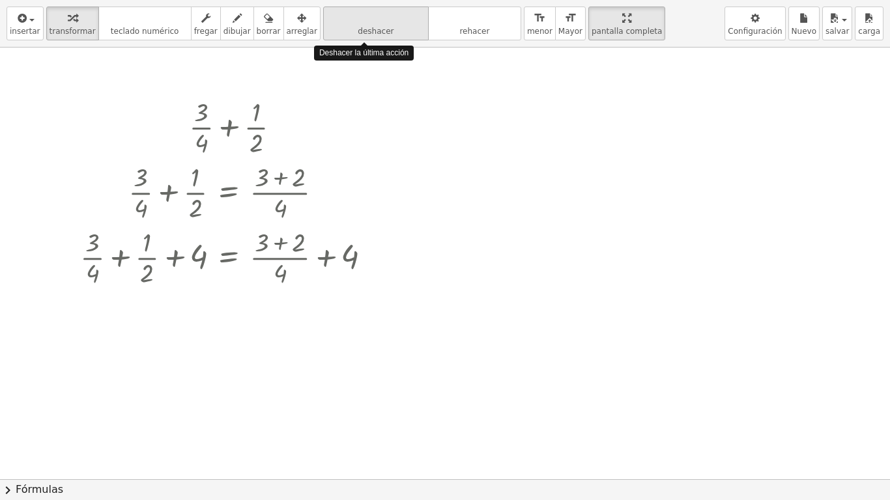
click at [365, 24] on icon "deshacer" at bounding box center [375, 18] width 99 height 16
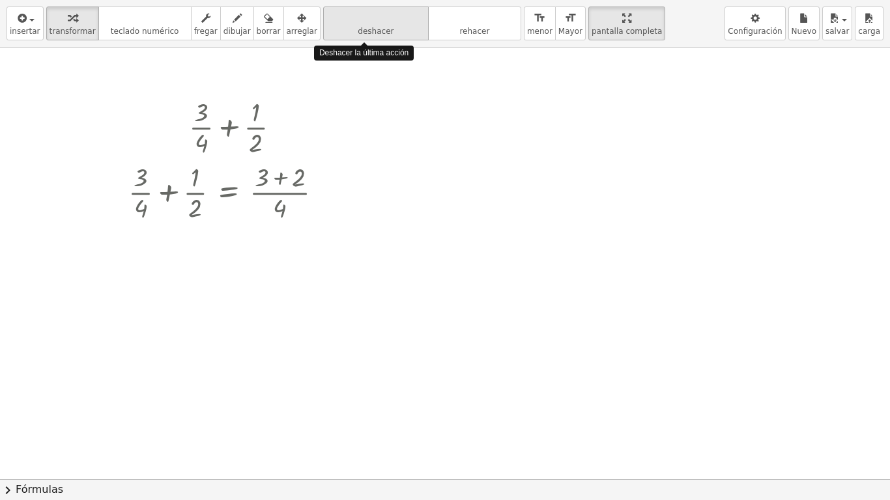
click at [365, 24] on icon "deshacer" at bounding box center [375, 18] width 99 height 16
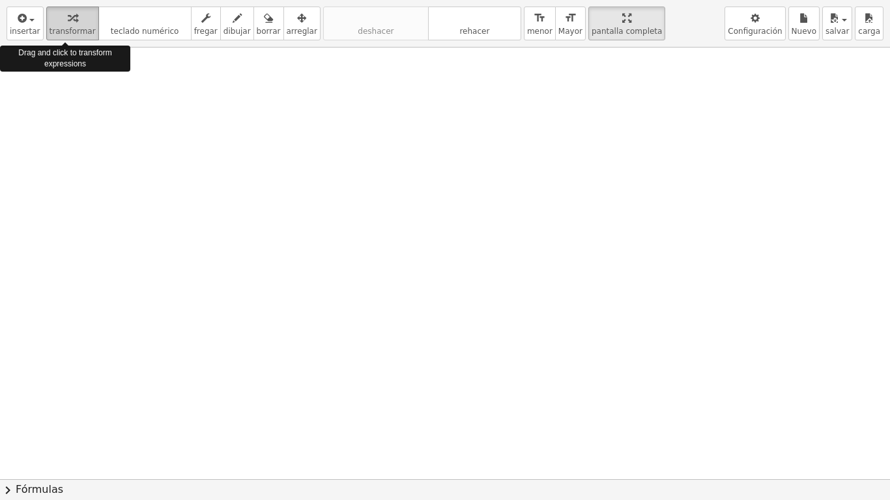
click at [56, 20] on div "button" at bounding box center [72, 18] width 46 height 16
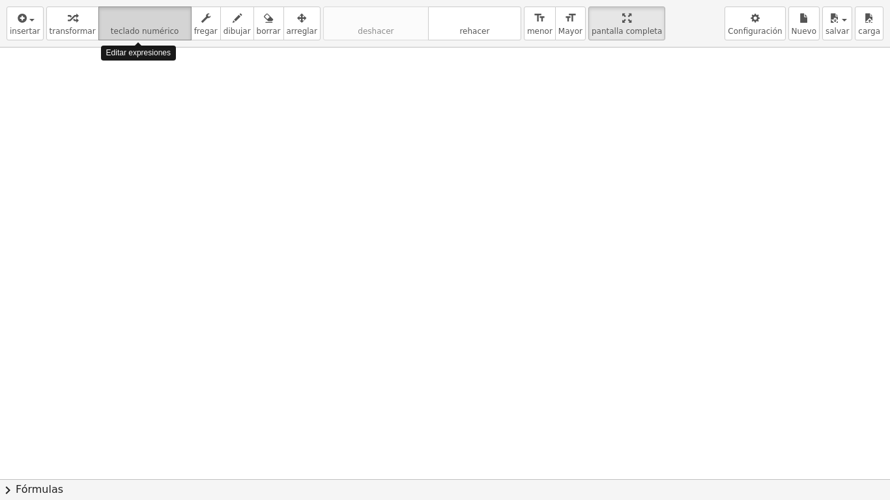
click at [126, 22] on icon "teclado" at bounding box center [145, 18] width 87 height 16
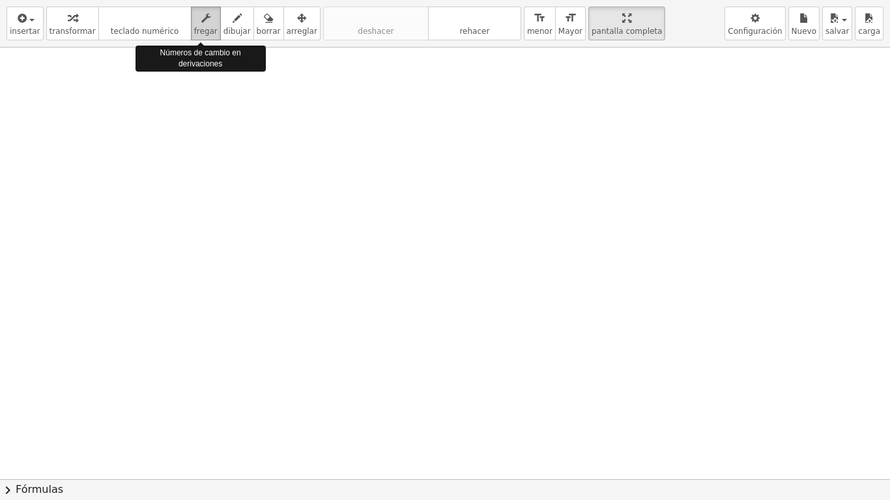
click at [194, 28] on span "fregar" at bounding box center [205, 31] width 23 height 9
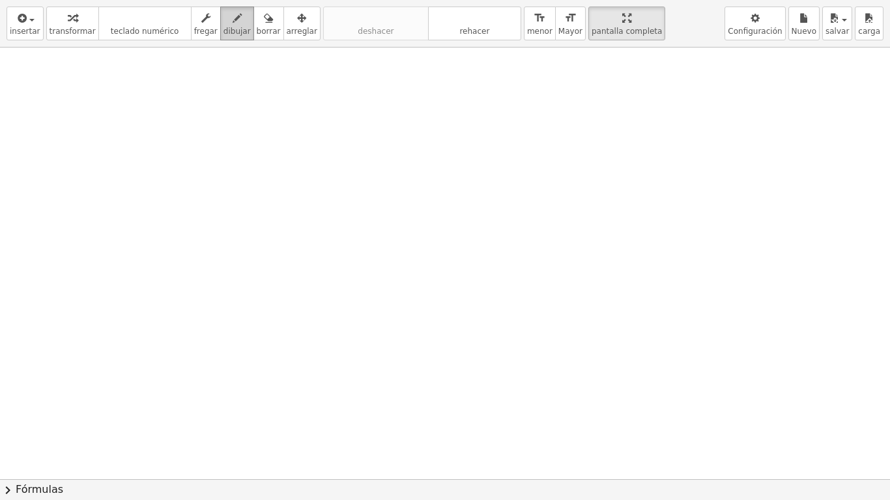
click at [223, 27] on span "dibujar" at bounding box center [236, 31] width 27 height 9
drag, startPoint x: 115, startPoint y: 85, endPoint x: 107, endPoint y: 138, distance: 53.9
click at [107, 138] on div at bounding box center [445, 480] width 890 height 864
drag, startPoint x: 93, startPoint y: 151, endPoint x: 136, endPoint y: 149, distance: 43.0
click at [136, 149] on div at bounding box center [445, 480] width 890 height 864
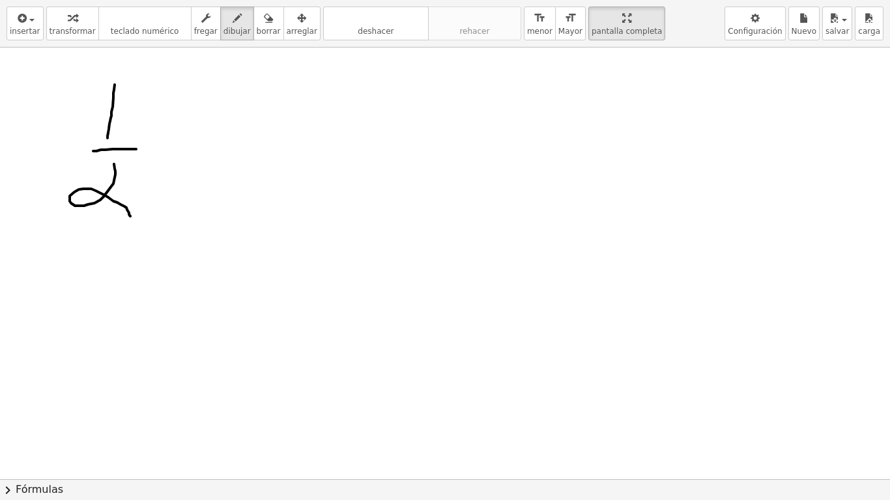
drag, startPoint x: 114, startPoint y: 164, endPoint x: 130, endPoint y: 216, distance: 54.6
click at [130, 216] on div at bounding box center [445, 480] width 890 height 864
drag, startPoint x: 168, startPoint y: 131, endPoint x: 167, endPoint y: 152, distance: 21.5
click at [167, 152] on div at bounding box center [445, 480] width 890 height 864
drag, startPoint x: 156, startPoint y: 147, endPoint x: 180, endPoint y: 143, distance: 24.4
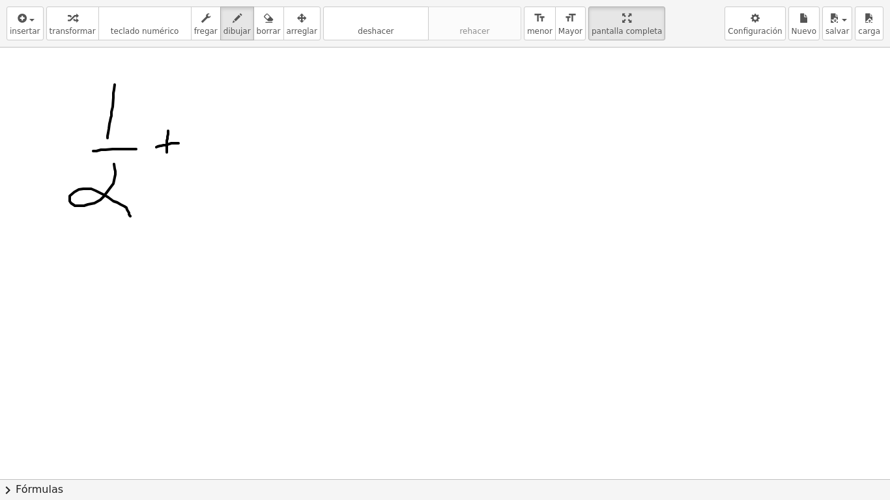
click at [180, 143] on div at bounding box center [445, 480] width 890 height 864
drag, startPoint x: 216, startPoint y: 110, endPoint x: 219, endPoint y: 154, distance: 43.8
click at [219, 154] on div at bounding box center [445, 480] width 890 height 864
drag, startPoint x: 203, startPoint y: 160, endPoint x: 264, endPoint y: 158, distance: 60.6
click at [264, 158] on div at bounding box center [445, 480] width 890 height 864
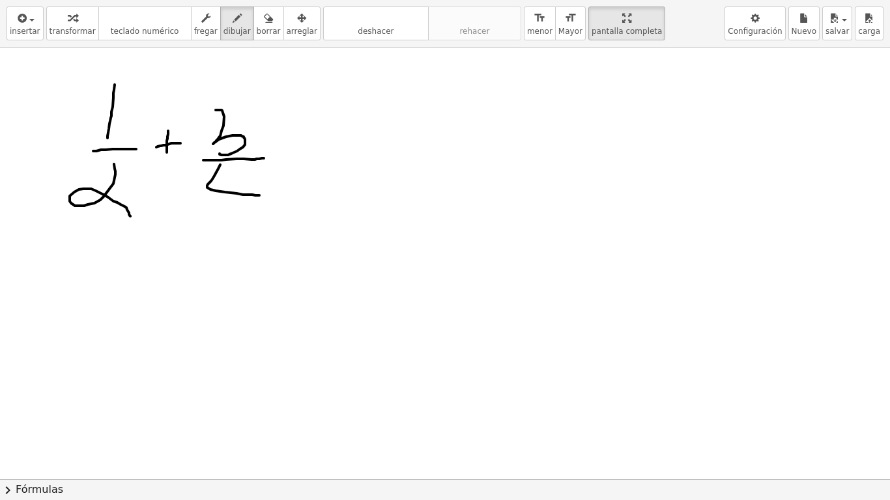
drag, startPoint x: 220, startPoint y: 165, endPoint x: 259, endPoint y: 195, distance: 49.6
click at [259, 195] on div at bounding box center [445, 480] width 890 height 864
drag, startPoint x: 246, startPoint y: 184, endPoint x: 239, endPoint y: 215, distance: 31.3
click at [239, 215] on div at bounding box center [445, 480] width 890 height 864
drag, startPoint x: 322, startPoint y: 187, endPoint x: 302, endPoint y: 160, distance: 33.6
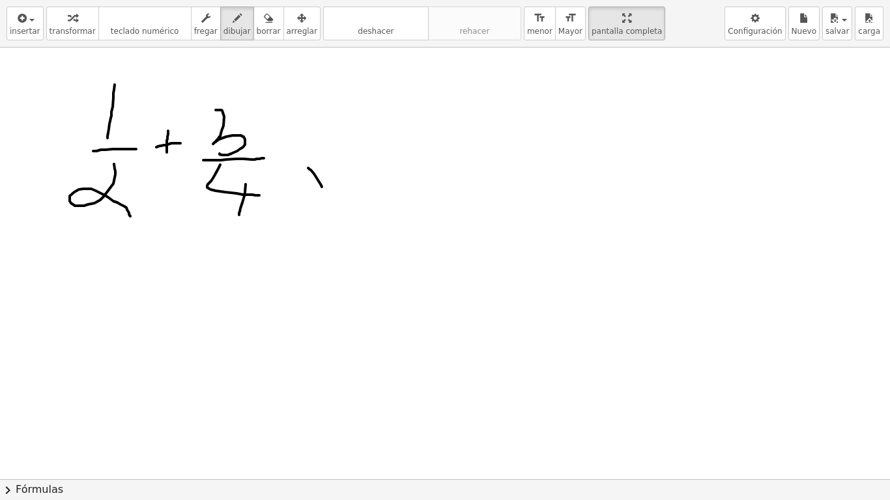
click at [302, 160] on div at bounding box center [445, 480] width 890 height 864
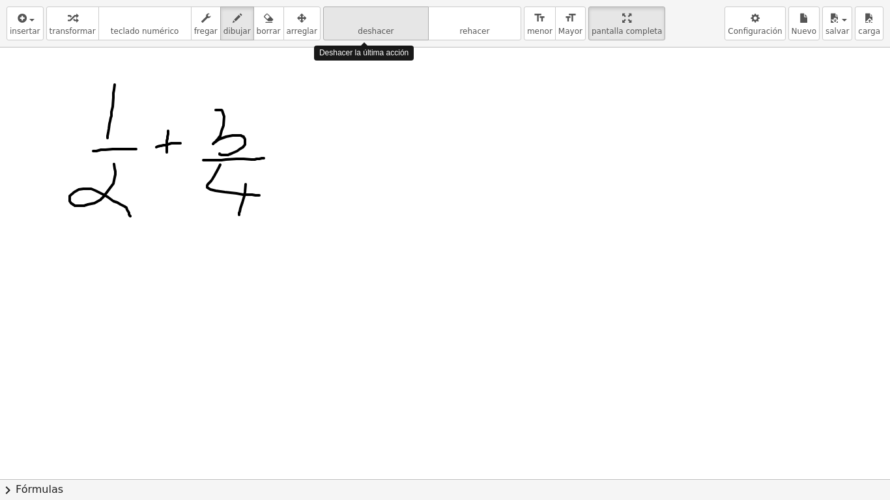
click at [336, 14] on icon "deshacer" at bounding box center [375, 18] width 99 height 16
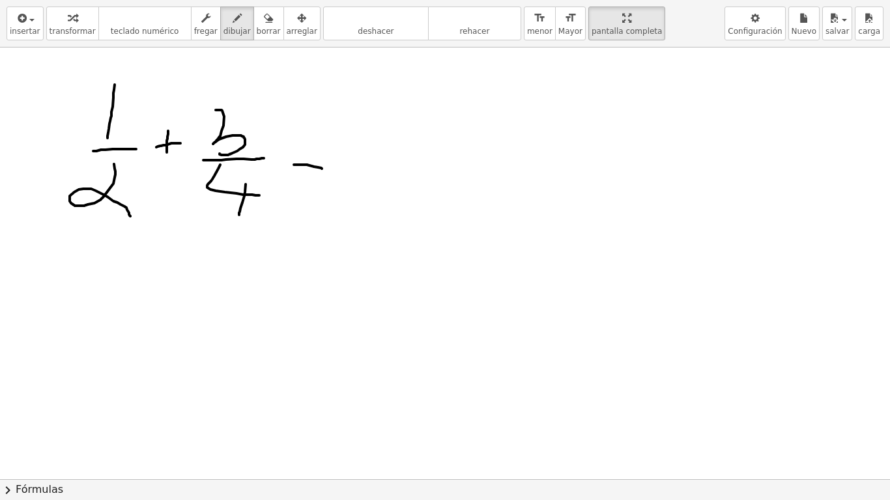
drag, startPoint x: 294, startPoint y: 165, endPoint x: 322, endPoint y: 169, distance: 28.3
click at [322, 169] on div at bounding box center [445, 480] width 890 height 864
drag, startPoint x: 296, startPoint y: 151, endPoint x: 319, endPoint y: 158, distance: 24.5
click at [319, 158] on div at bounding box center [445, 480] width 890 height 864
drag, startPoint x: 369, startPoint y: 111, endPoint x: 380, endPoint y: 141, distance: 32.3
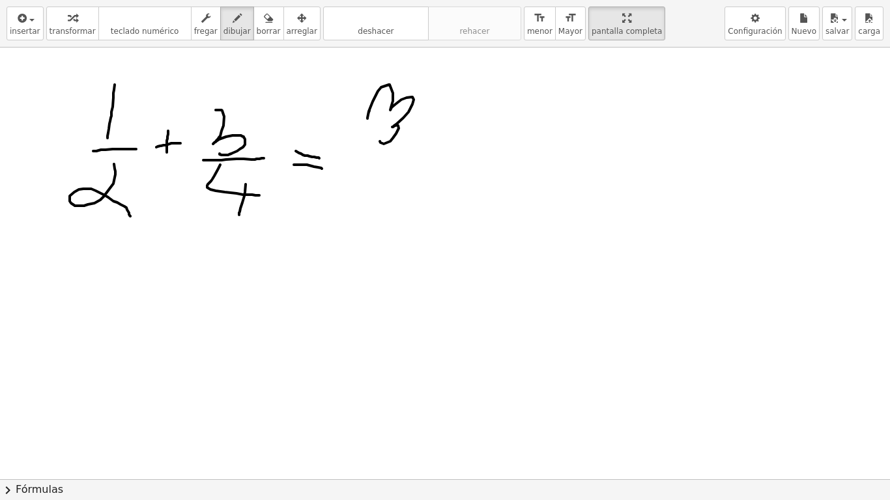
click at [380, 141] on div at bounding box center [445, 480] width 890 height 864
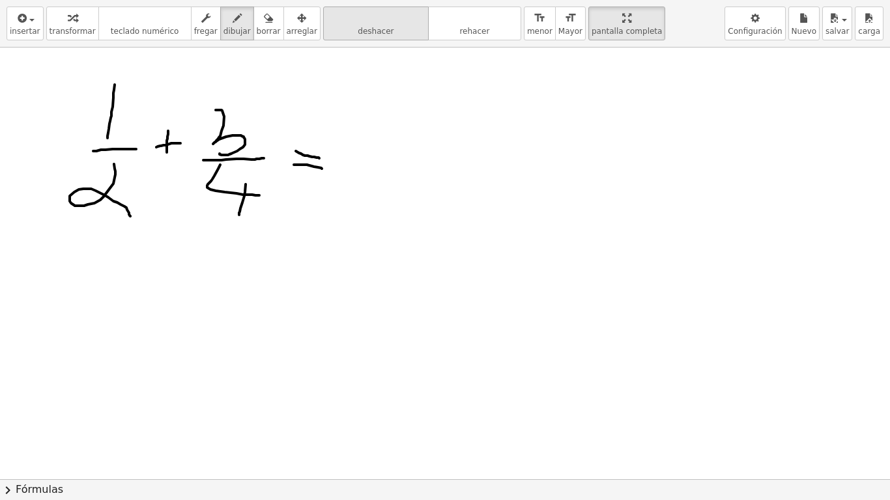
click at [363, 31] on span "deshacer" at bounding box center [376, 31] width 36 height 9
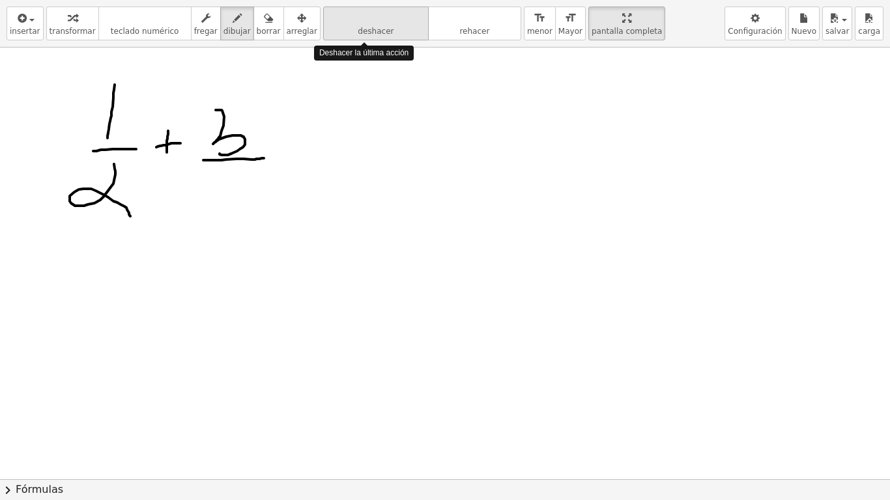
click at [363, 31] on span "deshacer" at bounding box center [376, 31] width 36 height 9
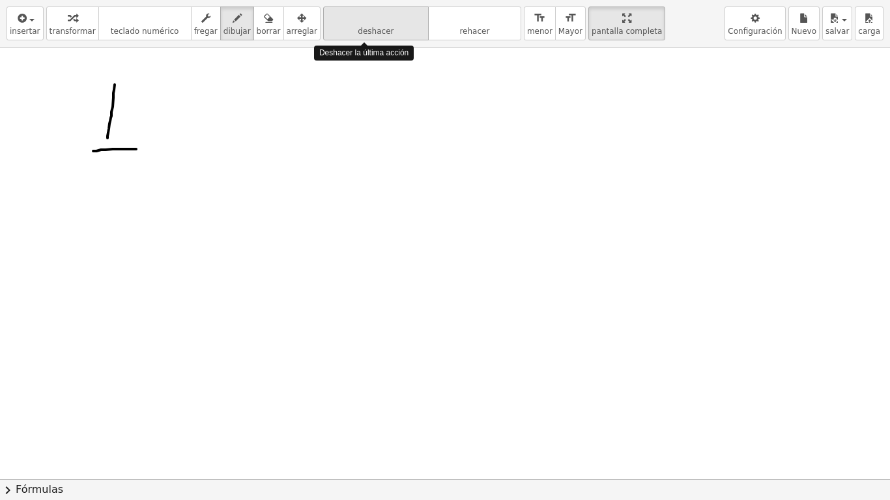
click at [363, 31] on span "deshacer" at bounding box center [376, 31] width 36 height 9
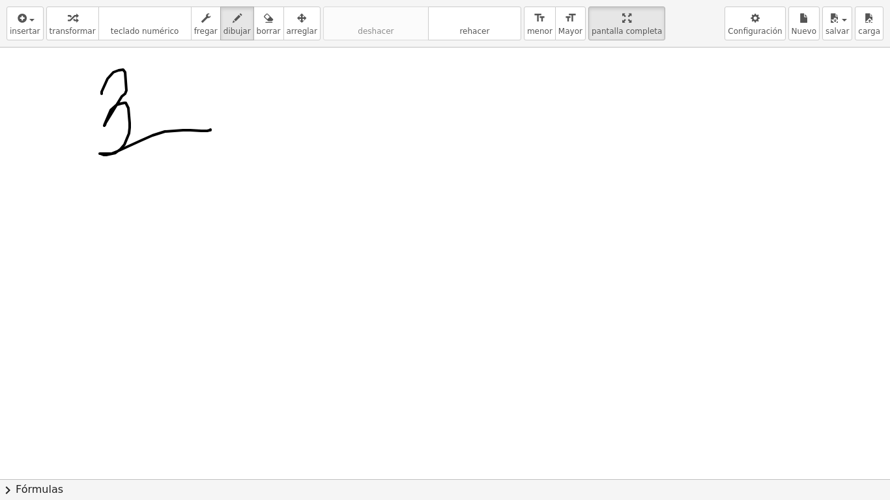
drag, startPoint x: 102, startPoint y: 94, endPoint x: 210, endPoint y: 130, distance: 114.7
click at [210, 130] on div at bounding box center [445, 480] width 890 height 864
drag, startPoint x: 88, startPoint y: 112, endPoint x: 76, endPoint y: 165, distance: 54.2
click at [76, 165] on div at bounding box center [445, 480] width 890 height 864
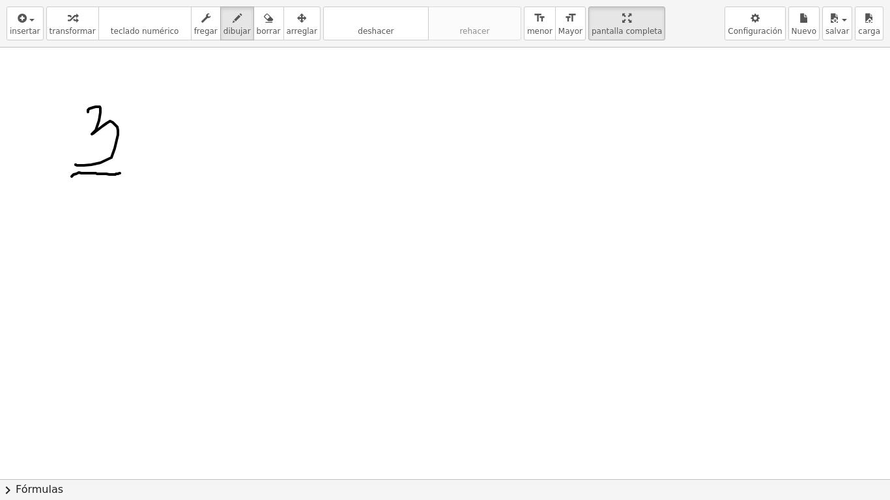
drag, startPoint x: 72, startPoint y: 176, endPoint x: 120, endPoint y: 173, distance: 48.3
click at [120, 173] on div at bounding box center [445, 480] width 890 height 864
drag, startPoint x: 84, startPoint y: 194, endPoint x: 109, endPoint y: 359, distance: 166.6
click at [109, 359] on div at bounding box center [445, 480] width 890 height 864
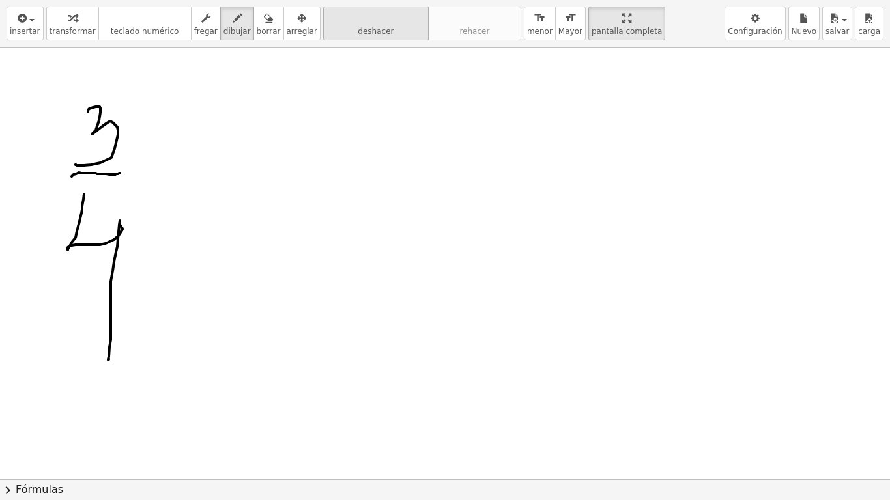
click at [365, 24] on icon "deshacer" at bounding box center [375, 18] width 99 height 16
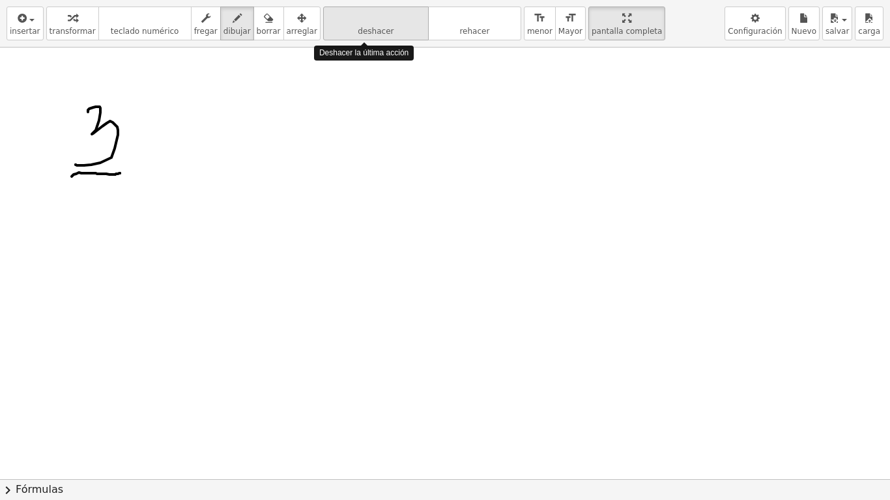
click at [365, 24] on icon "deshacer" at bounding box center [375, 18] width 99 height 16
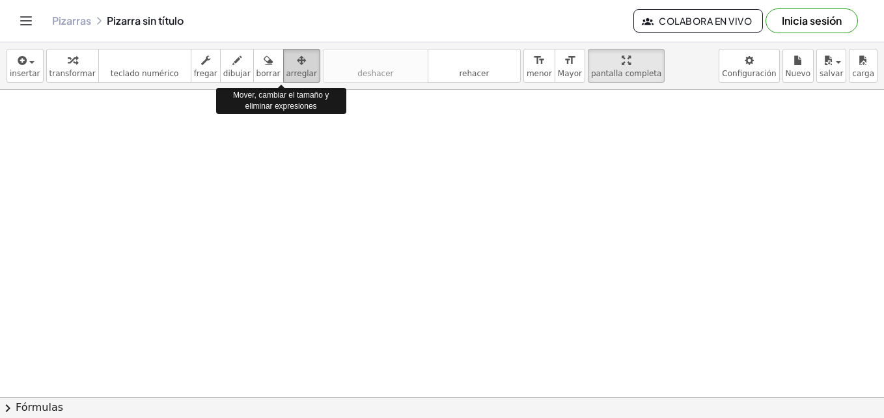
click at [287, 66] on div "button" at bounding box center [302, 60] width 31 height 16
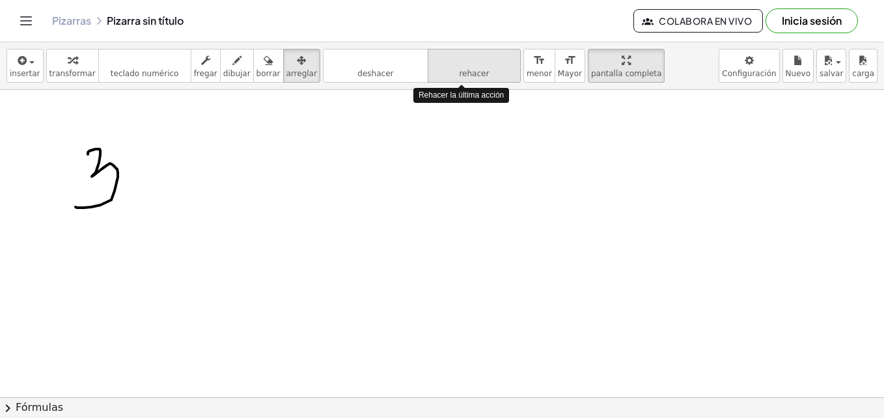
click at [428, 68] on button "rehacer rehacer" at bounding box center [474, 66] width 93 height 34
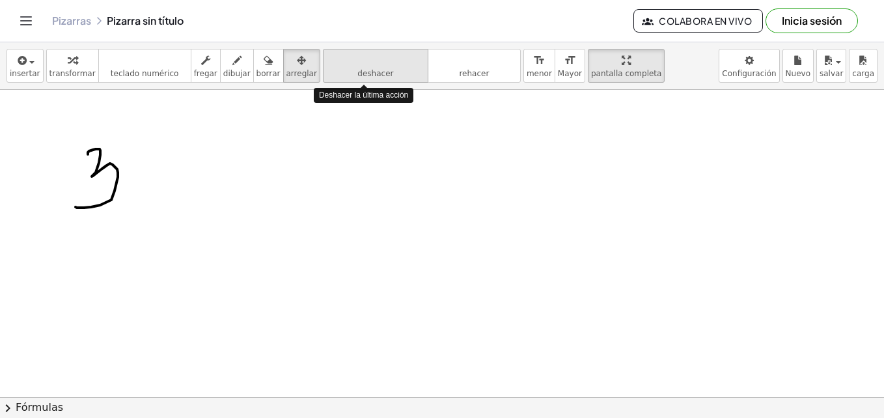
click at [373, 69] on button "deshacer deshacer" at bounding box center [375, 66] width 105 height 34
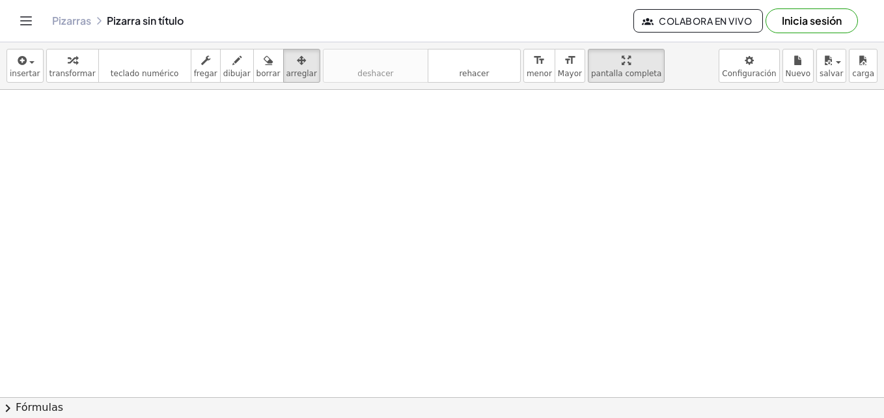
drag, startPoint x: 49, startPoint y: 136, endPoint x: 36, endPoint y: 175, distance: 40.8
click at [36, 175] on div at bounding box center [442, 397] width 884 height 615
drag, startPoint x: 36, startPoint y: 175, endPoint x: -3, endPoint y: 219, distance: 58.6
click at [0, 219] on html "Actividades matemáticas comprensibles Comenzar Banco de actividades Trabajo asi…" at bounding box center [442, 209] width 884 height 418
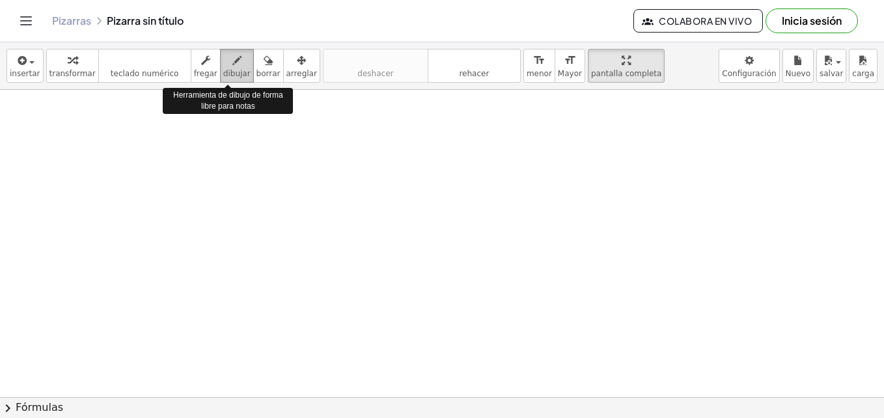
click at [232, 63] on icon "button" at bounding box center [236, 61] width 9 height 16
click at [232, 64] on icon "button" at bounding box center [236, 61] width 9 height 16
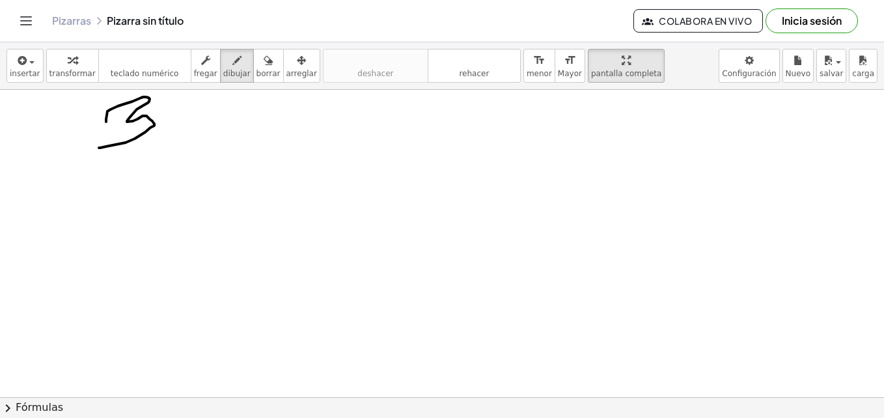
drag, startPoint x: 106, startPoint y: 122, endPoint x: 99, endPoint y: 148, distance: 27.0
click at [99, 148] on div at bounding box center [442, 397] width 884 height 615
drag, startPoint x: 82, startPoint y: 160, endPoint x: 182, endPoint y: 149, distance: 100.9
click at [182, 149] on div at bounding box center [442, 397] width 884 height 615
drag, startPoint x: 111, startPoint y: 172, endPoint x: 115, endPoint y: 262, distance: 90.6
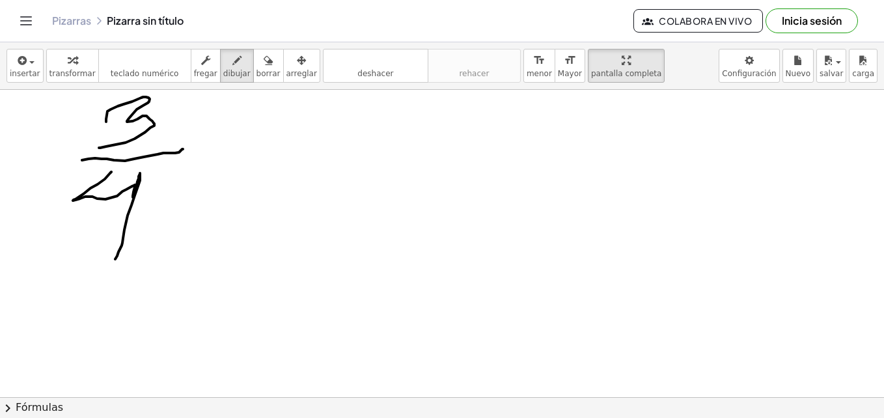
click at [115, 262] on div at bounding box center [442, 397] width 884 height 615
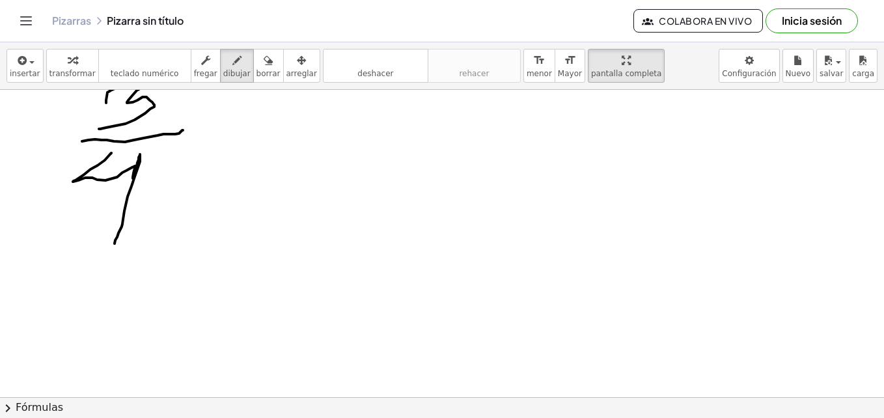
scroll to position [20, 0]
drag, startPoint x: 229, startPoint y: 22, endPoint x: 234, endPoint y: 3, distance: 19.6
click at [234, 3] on div "Actividades matemáticas comprensibles Comenzar Banco de actividades Trabajo asi…" at bounding box center [442, 209] width 884 height 418
drag, startPoint x: 212, startPoint y: 101, endPoint x: 208, endPoint y: 132, distance: 31.6
click at [208, 132] on div at bounding box center [442, 377] width 884 height 615
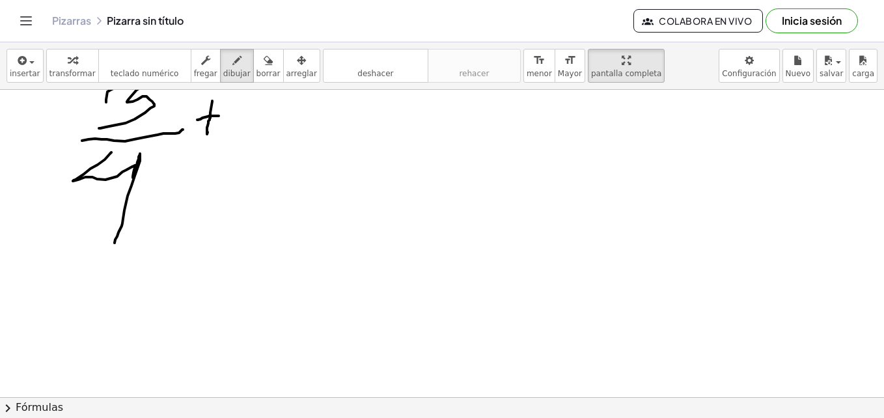
drag, startPoint x: 197, startPoint y: 120, endPoint x: 219, endPoint y: 117, distance: 21.7
click at [219, 117] on div at bounding box center [442, 377] width 884 height 615
drag, startPoint x: 253, startPoint y: 96, endPoint x: 248, endPoint y: 120, distance: 24.0
click at [248, 120] on div at bounding box center [442, 377] width 884 height 615
drag, startPoint x: 232, startPoint y: 124, endPoint x: 300, endPoint y: 120, distance: 67.8
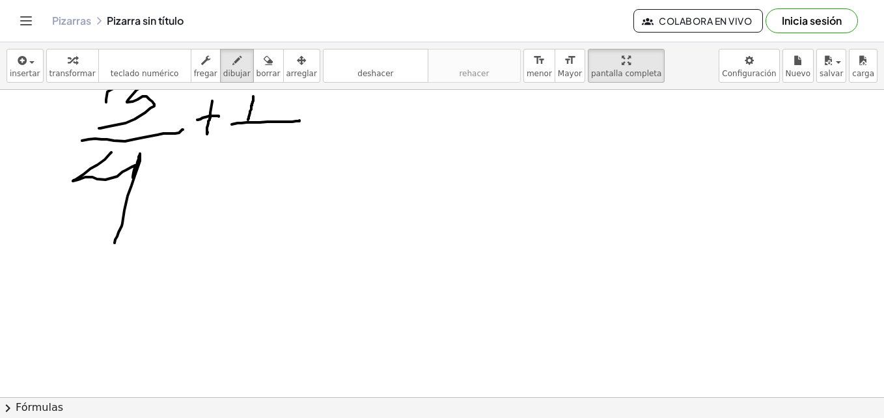
click at [300, 120] on div at bounding box center [442, 377] width 884 height 615
drag, startPoint x: 244, startPoint y: 128, endPoint x: 303, endPoint y: 181, distance: 79.3
click at [303, 181] on div at bounding box center [442, 377] width 884 height 615
drag, startPoint x: 322, startPoint y: 132, endPoint x: 333, endPoint y: 130, distance: 11.4
click at [333, 130] on div at bounding box center [442, 377] width 884 height 615
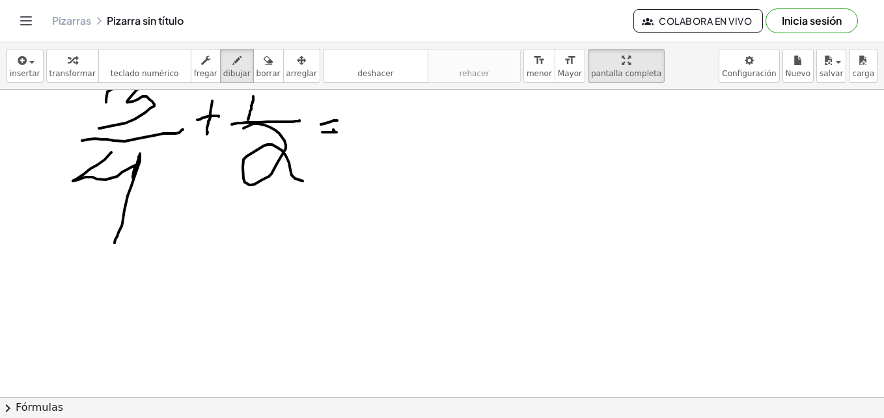
drag, startPoint x: 321, startPoint y: 124, endPoint x: 337, endPoint y: 120, distance: 16.7
click at [337, 120] on div at bounding box center [442, 377] width 884 height 615
drag, startPoint x: 365, startPoint y: 126, endPoint x: 472, endPoint y: 120, distance: 106.9
click at [472, 120] on div at bounding box center [442, 377] width 884 height 615
drag, startPoint x: 419, startPoint y: 126, endPoint x: 461, endPoint y: 124, distance: 42.4
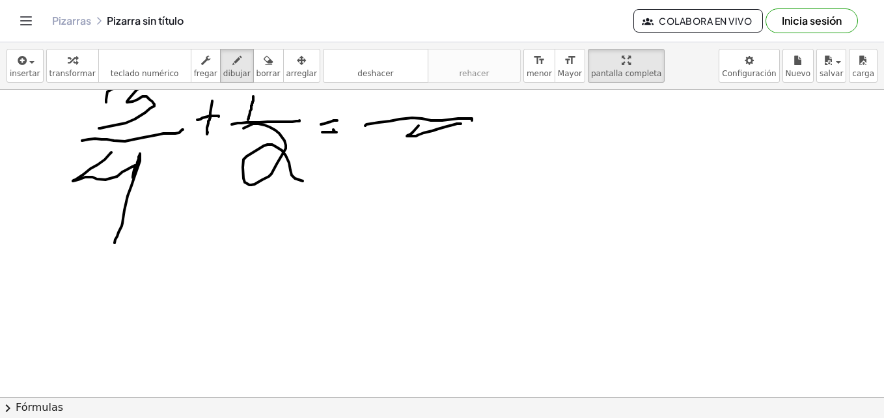
click at [461, 124] on div at bounding box center [442, 377] width 884 height 615
drag, startPoint x: 437, startPoint y: 119, endPoint x: 419, endPoint y: 169, distance: 52.5
click at [419, 169] on div at bounding box center [442, 377] width 884 height 615
click at [264, 61] on icon "button" at bounding box center [268, 61] width 9 height 16
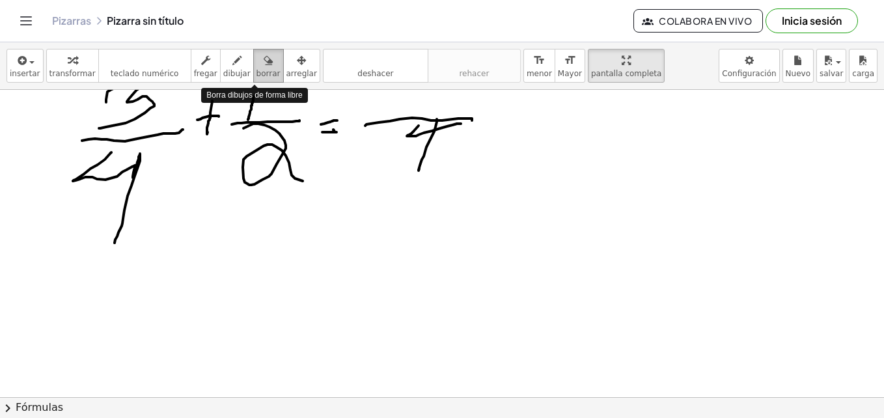
click at [264, 61] on icon "button" at bounding box center [268, 61] width 9 height 16
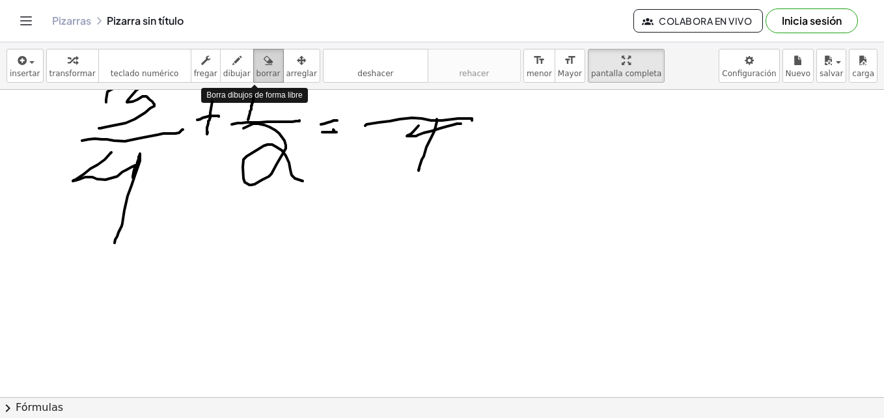
click at [264, 61] on icon "button" at bounding box center [268, 61] width 9 height 16
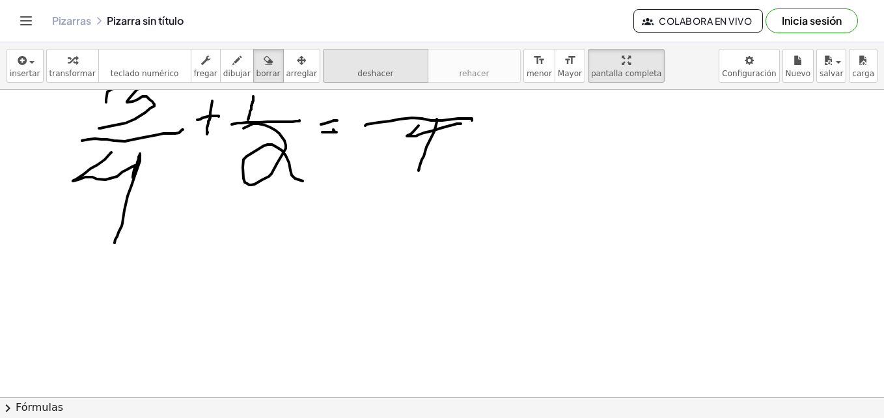
click at [335, 76] on button "deshacer deshacer" at bounding box center [375, 66] width 105 height 34
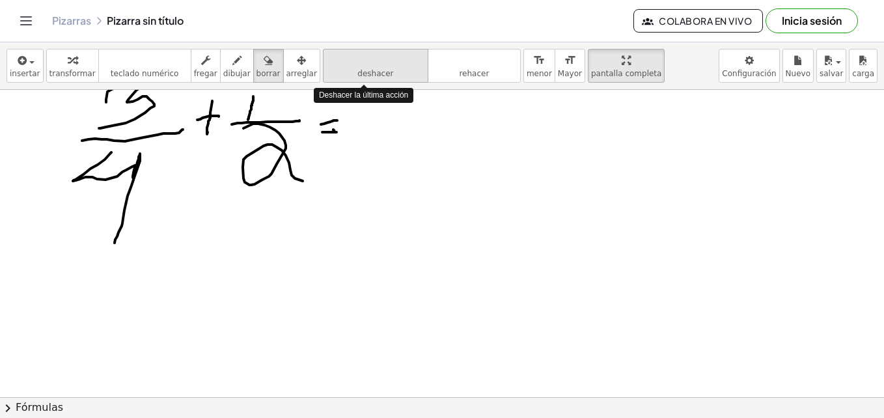
click at [335, 76] on button "deshacer deshacer" at bounding box center [375, 66] width 105 height 34
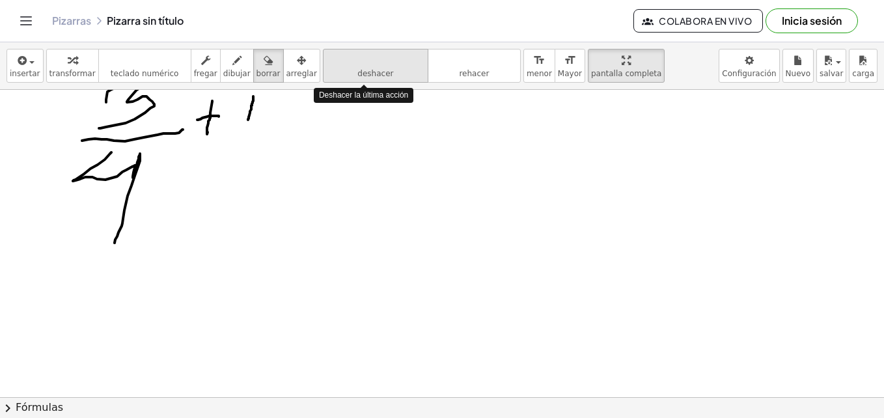
click at [335, 76] on button "deshacer deshacer" at bounding box center [375, 66] width 105 height 34
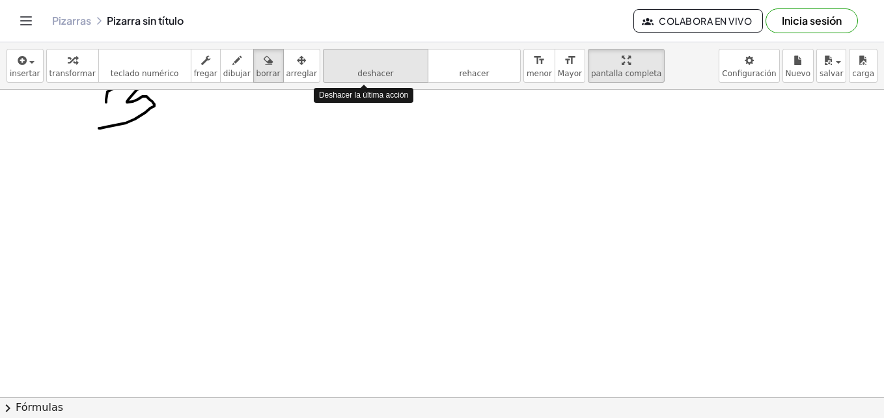
click at [335, 76] on button "deshacer deshacer" at bounding box center [375, 66] width 105 height 34
